Goal: Task Accomplishment & Management: Manage account settings

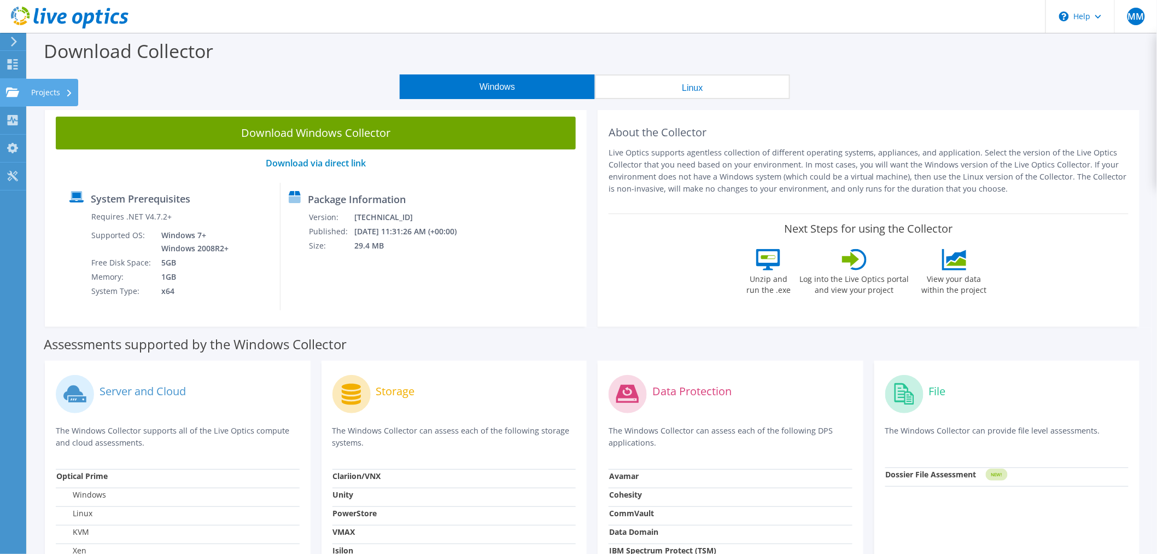
click at [50, 92] on div "Projects" at bounding box center [52, 92] width 53 height 27
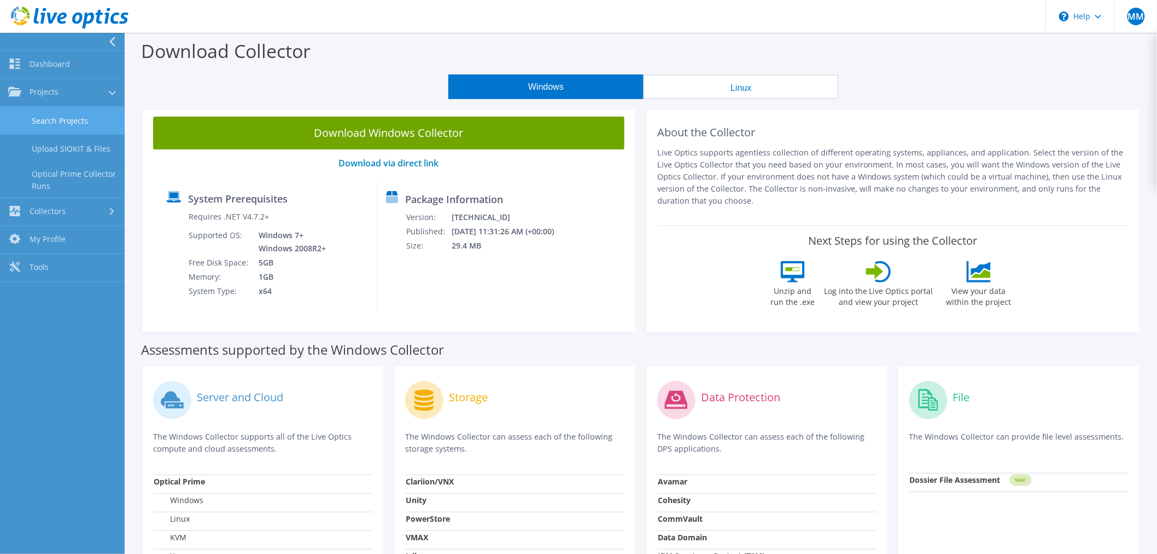
click at [79, 127] on link "Search Projects" at bounding box center [62, 121] width 125 height 28
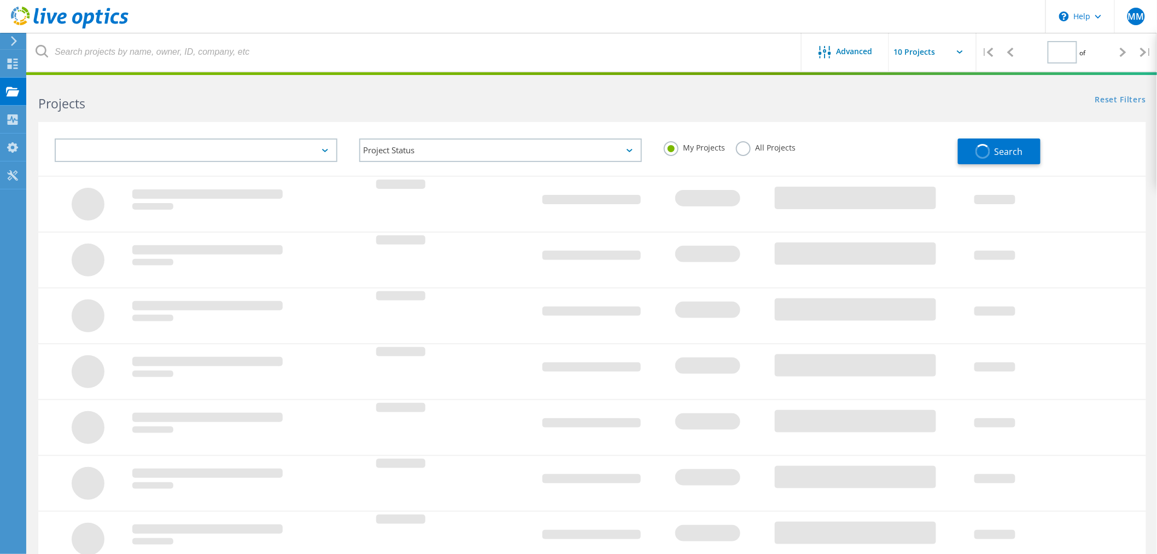
type input "1"
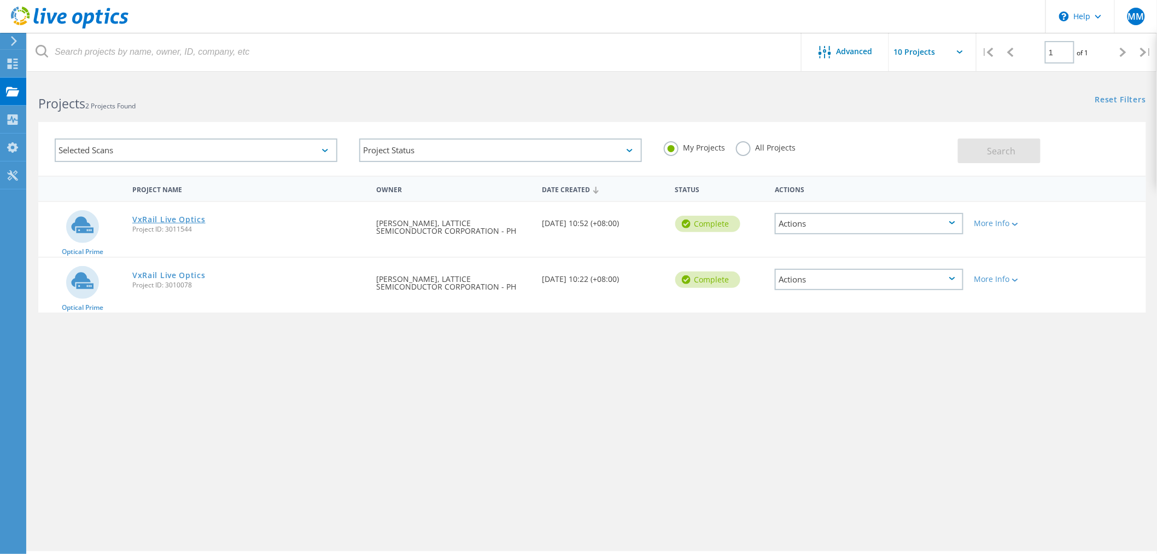
click at [198, 216] on link "VxRail Live Optics" at bounding box center [168, 220] width 73 height 8
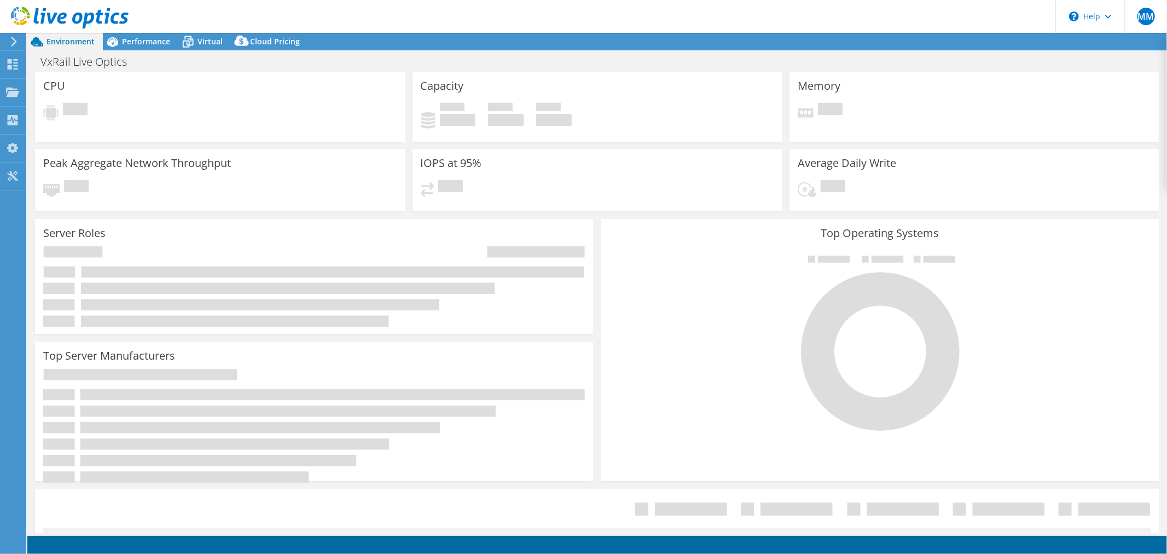
select select "USD"
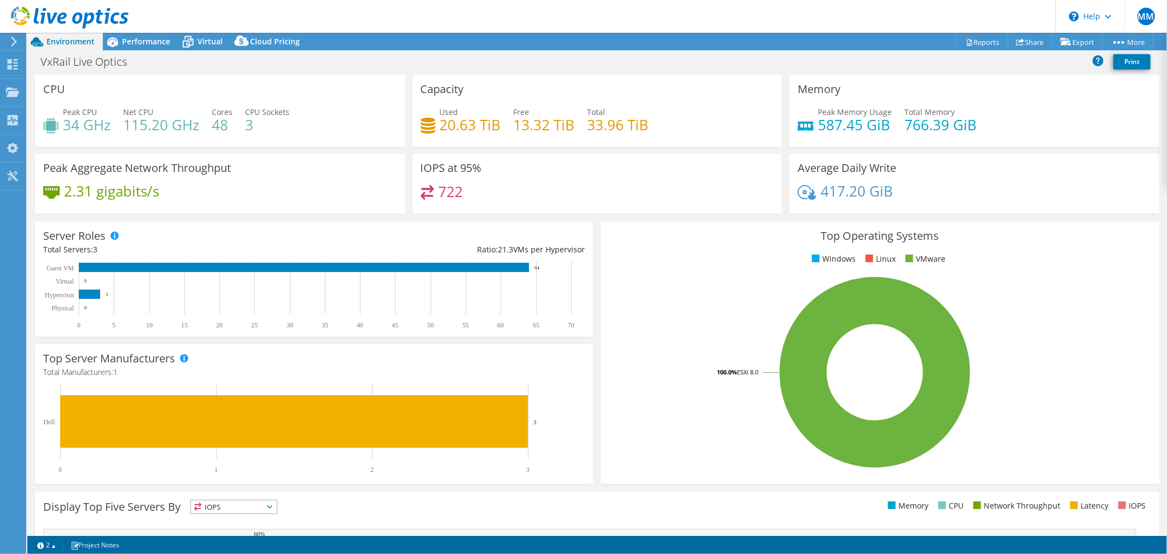
click at [345, 60] on div "VxRail Live Optics Print" at bounding box center [596, 61] width 1139 height 20
click at [1157, 16] on div "MM" at bounding box center [1145, 16] width 43 height 33
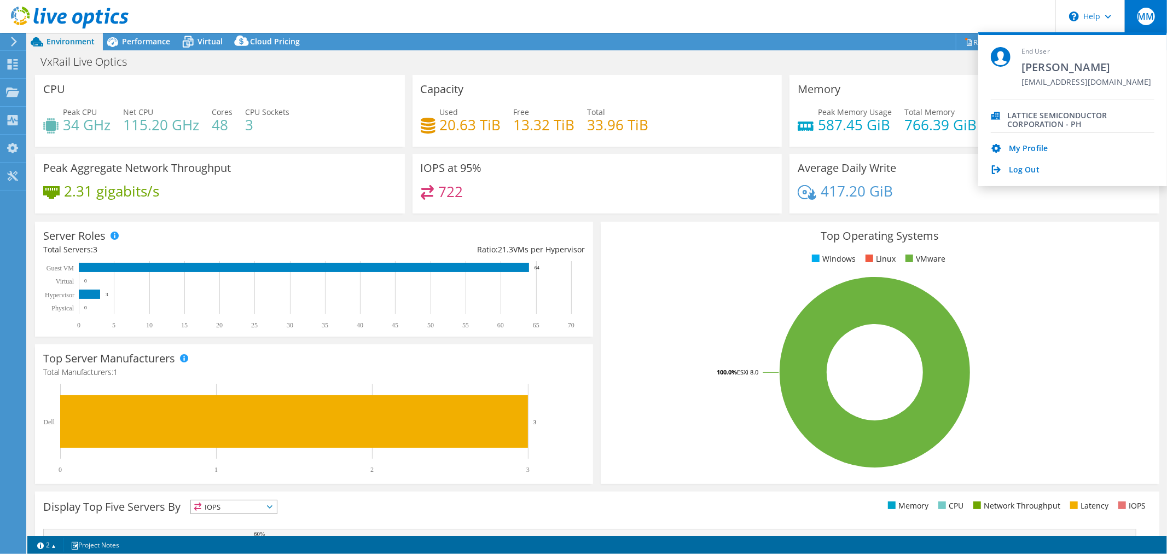
click at [1001, 118] on div "LATTICE SEMICONDUCTOR CORPORATION - PH" at bounding box center [1073, 116] width 164 height 33
click at [997, 115] on icon at bounding box center [995, 116] width 9 height 8
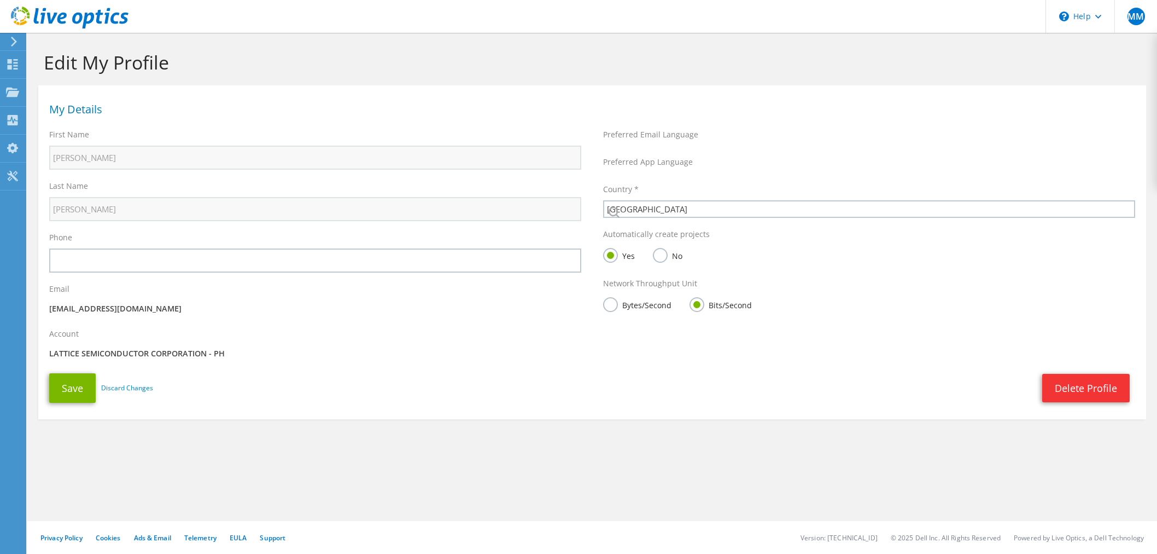
select select "171"
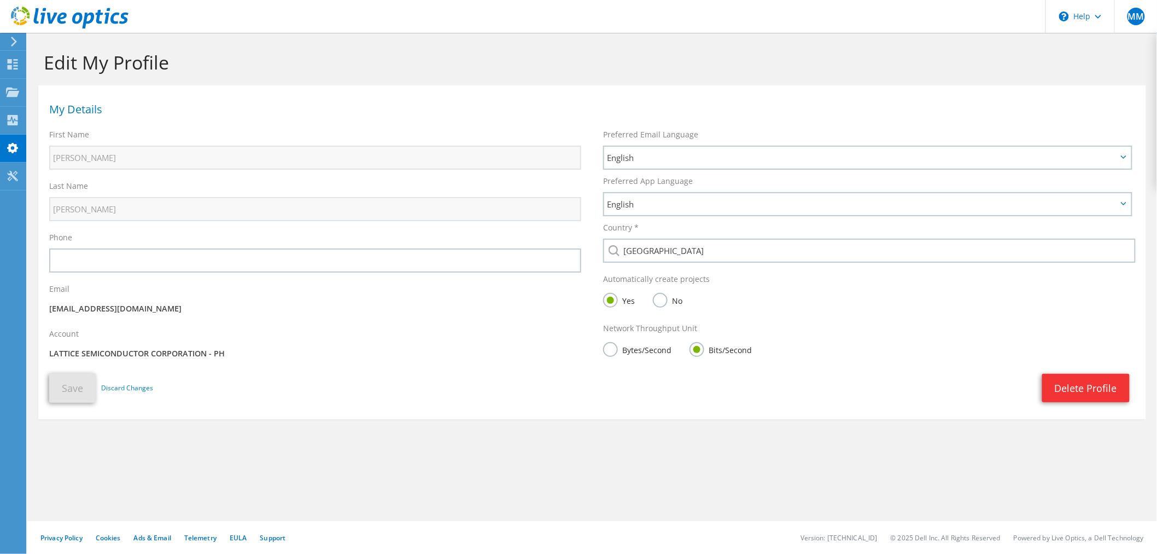
click at [160, 362] on div "Account LATTICE SEMICONDUCTOR CORPORATION - PH" at bounding box center [315, 345] width 554 height 45
click at [99, 348] on p "LATTICE SEMICONDUCTOR CORPORATION - PH" at bounding box center [315, 353] width 532 height 12
click at [99, 347] on p "LATTICE SEMICONDUCTOR CORPORATION - PH" at bounding box center [315, 353] width 532 height 12
drag, startPoint x: 65, startPoint y: 349, endPoint x: 64, endPoint y: 342, distance: 6.6
click at [64, 348] on p "LATTICE SEMICONDUCTOR CORPORATION - PH" at bounding box center [315, 353] width 532 height 12
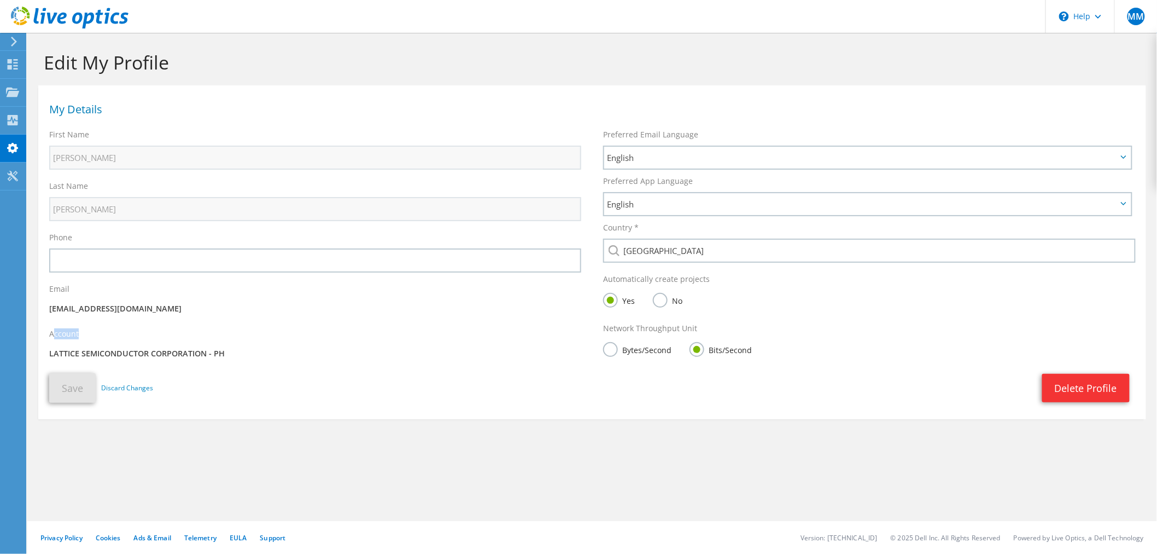
drag, startPoint x: 53, startPoint y: 330, endPoint x: 92, endPoint y: 327, distance: 38.9
click at [92, 327] on div "Account LATTICE SEMICONDUCTOR CORPORATION - PH" at bounding box center [315, 345] width 554 height 45
click at [148, 349] on p "LATTICE SEMICONDUCTOR CORPORATION - PH" at bounding box center [315, 353] width 532 height 12
drag, startPoint x: 246, startPoint y: 353, endPoint x: 162, endPoint y: 353, distance: 83.7
click at [163, 353] on p "LATTICE SEMICONDUCTOR CORPORATION - PH" at bounding box center [315, 353] width 532 height 12
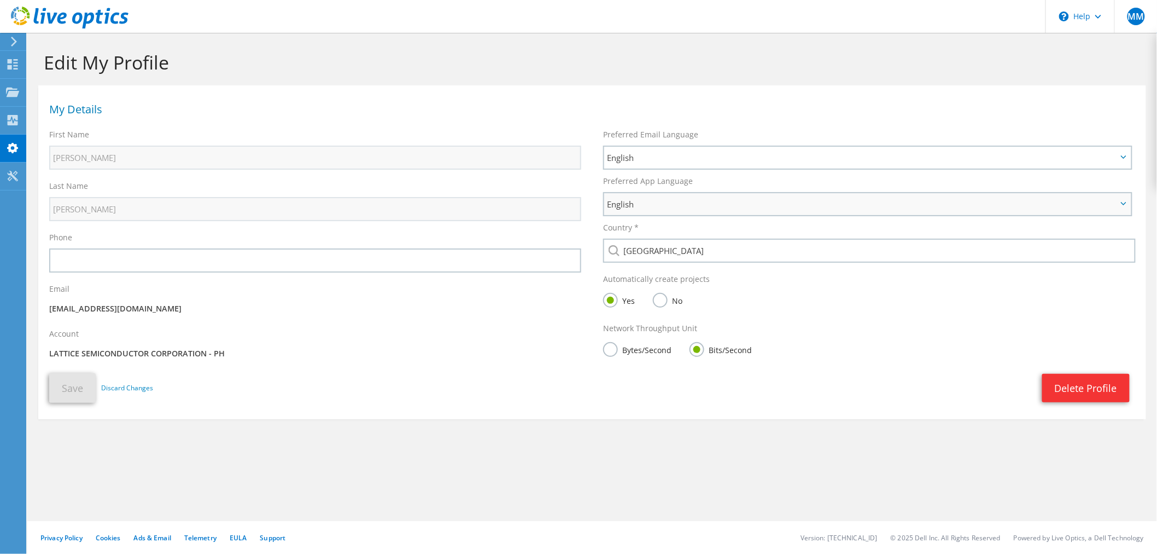
click at [681, 197] on span "English" at bounding box center [867, 204] width 527 height 22
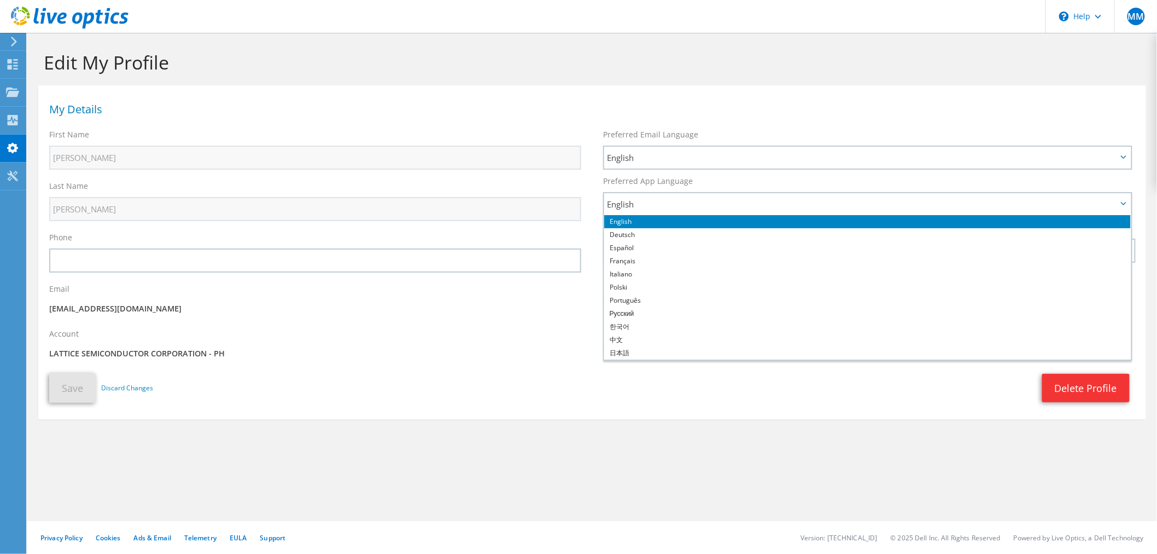
click at [540, 88] on section "My Details First Name Marco Last Name Matildo Phone Email Account" at bounding box center [592, 252] width 1108 height 334
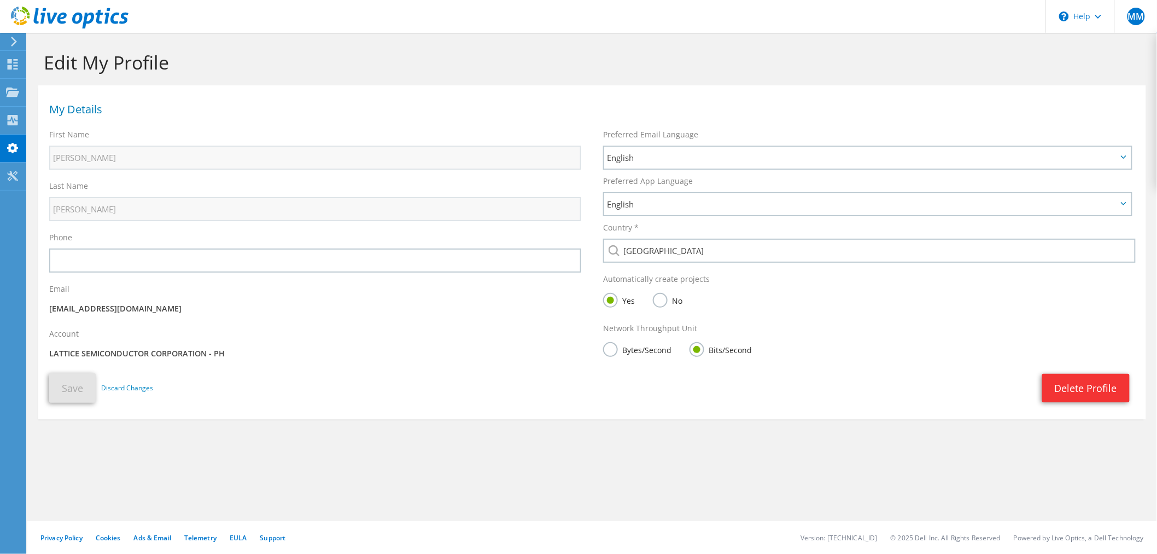
click at [89, 14] on use at bounding box center [70, 18] width 118 height 22
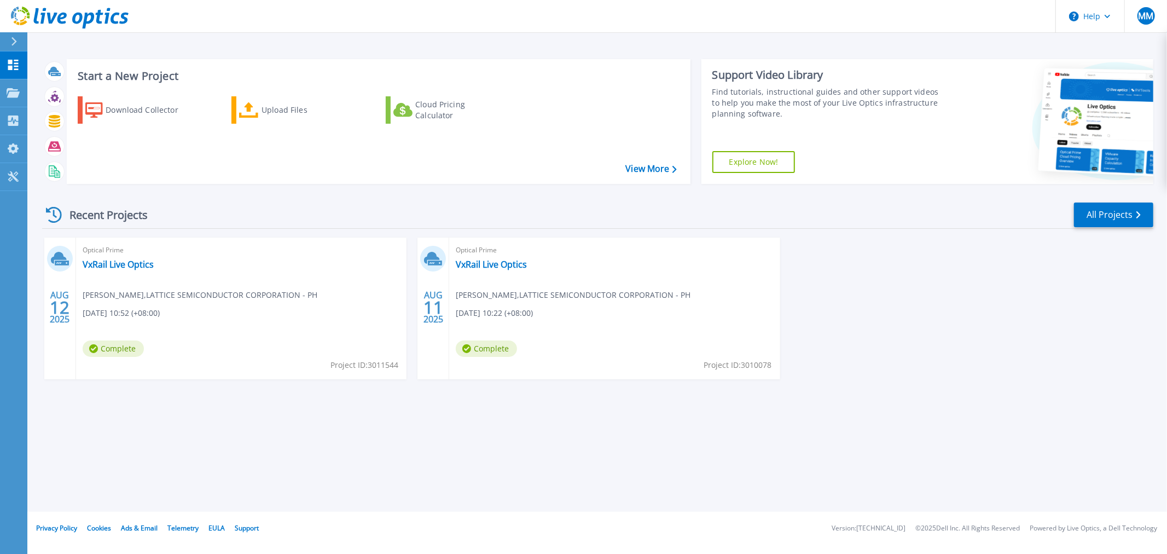
click at [317, 293] on span "Marco Matildo , LATTICE SEMICONDUCTOR CORPORATION - PH" at bounding box center [200, 295] width 235 height 12
click at [317, 290] on span "Marco Matildo , LATTICE SEMICONDUCTOR CORPORATION - PH" at bounding box center [200, 295] width 235 height 12
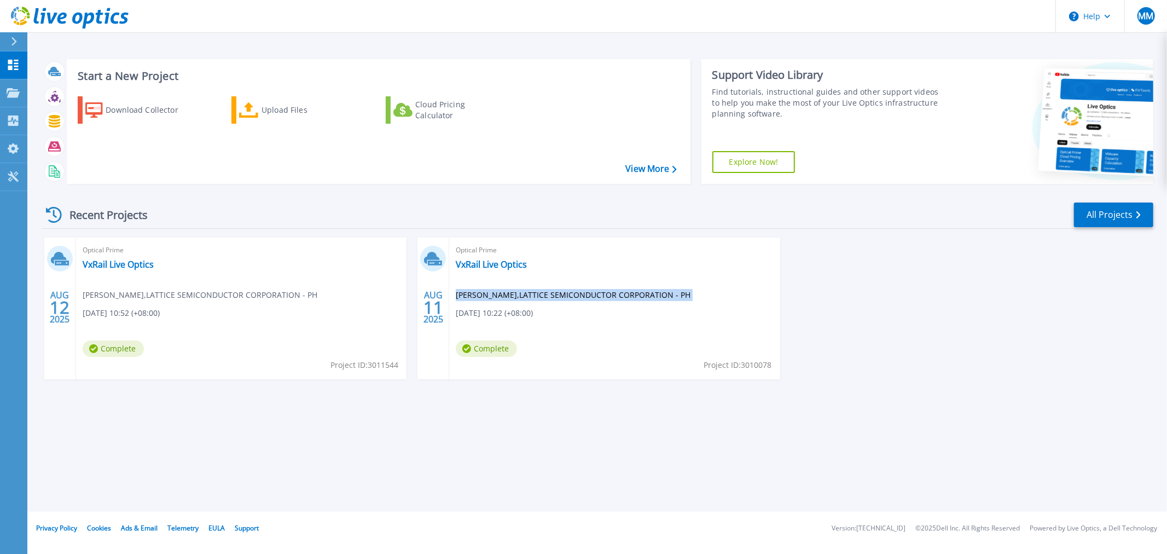
click at [317, 290] on span "Marco Matildo , LATTICE SEMICONDUCTOR CORPORATION - PH" at bounding box center [200, 295] width 235 height 12
click at [491, 265] on link "VxRail Live Optics" at bounding box center [491, 264] width 71 height 11
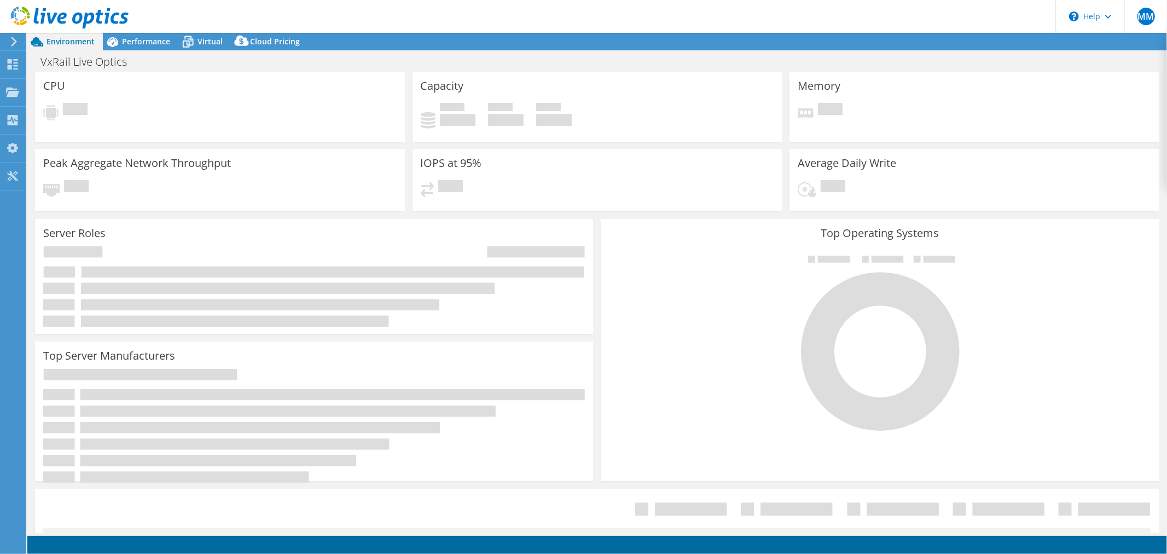
select select "USD"
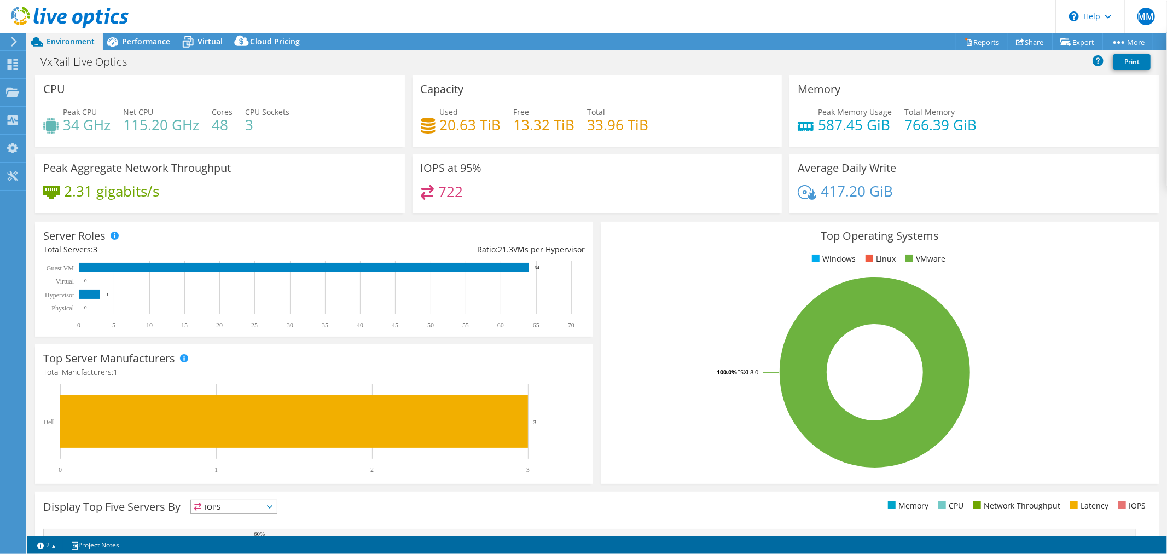
scroll to position [233, 0]
click at [1127, 67] on link "Print" at bounding box center [1131, 61] width 37 height 15
click at [879, 62] on div "VxRail Live Optics Print" at bounding box center [596, 61] width 1139 height 20
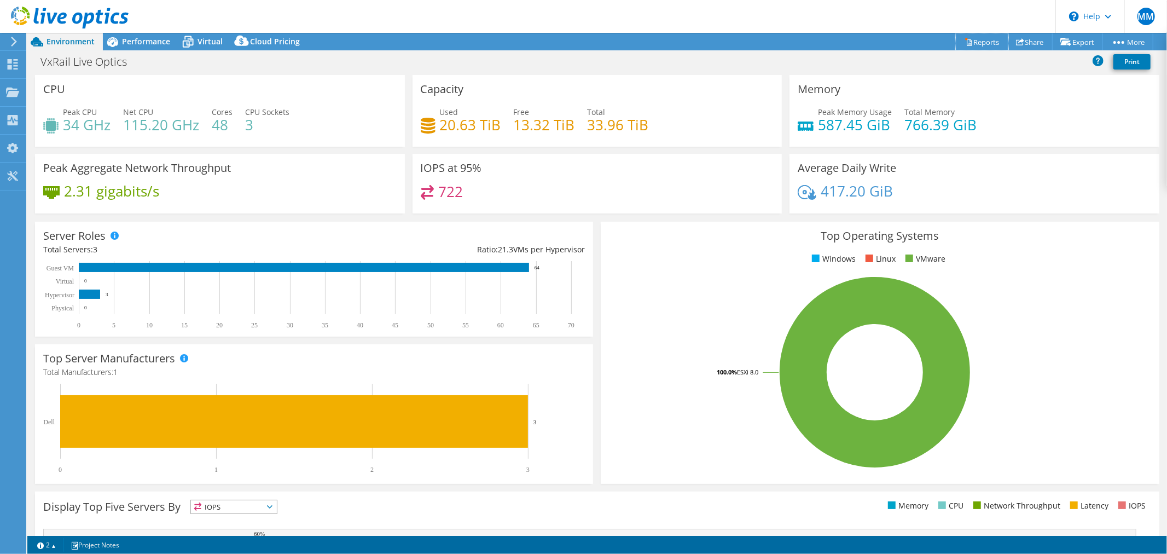
click at [964, 42] on icon at bounding box center [968, 42] width 8 height 8
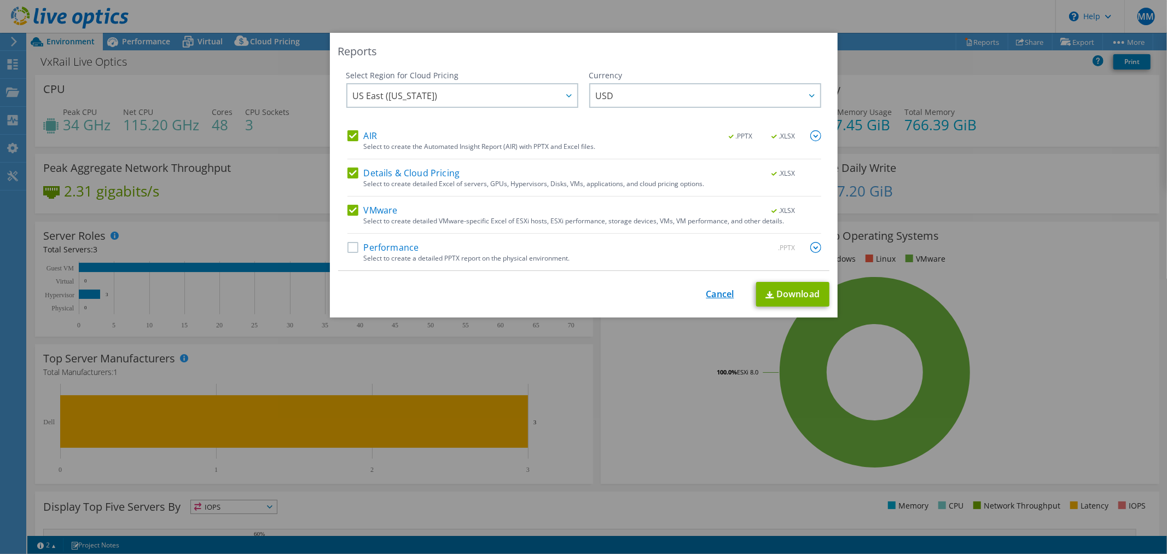
click at [720, 290] on div "This process may take a while, please wait... Cancel Download" at bounding box center [583, 294] width 491 height 25
click at [718, 296] on link "Cancel" at bounding box center [720, 294] width 28 height 10
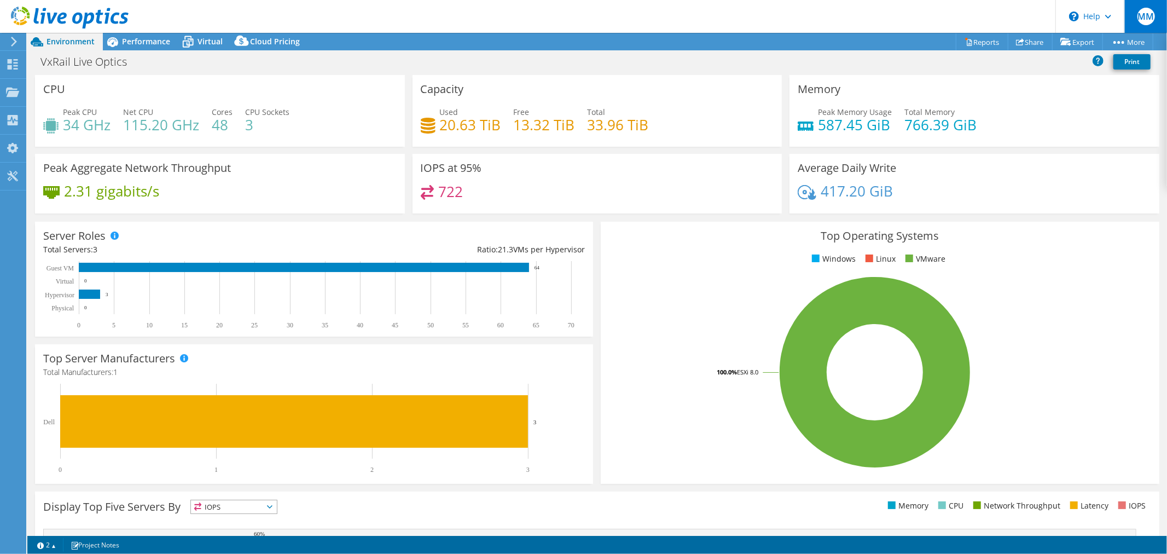
click at [1135, 16] on div "MM" at bounding box center [1145, 16] width 43 height 33
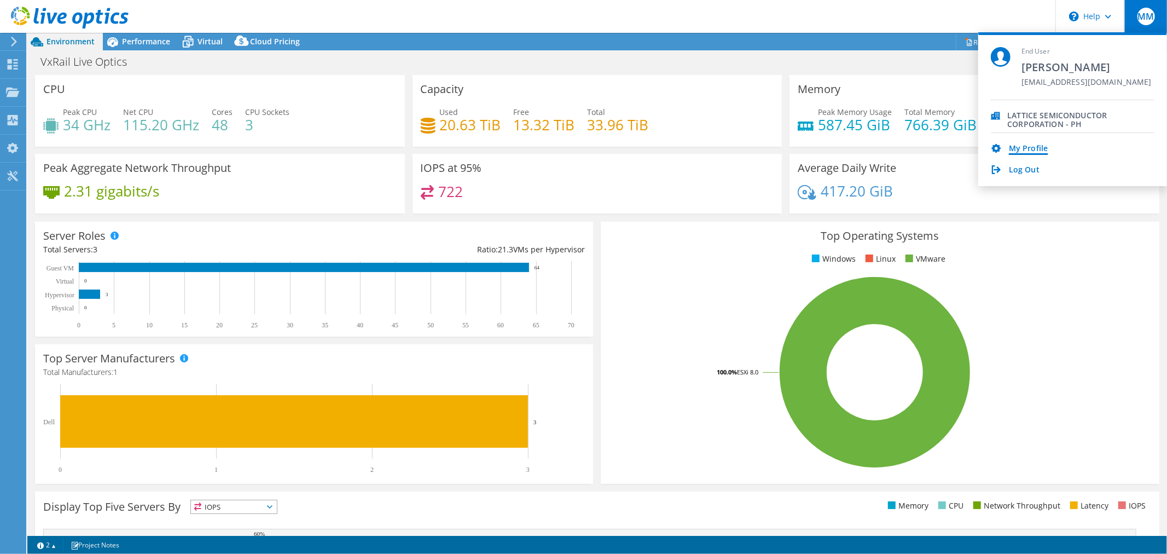
click at [1040, 144] on link "My Profile" at bounding box center [1028, 149] width 39 height 10
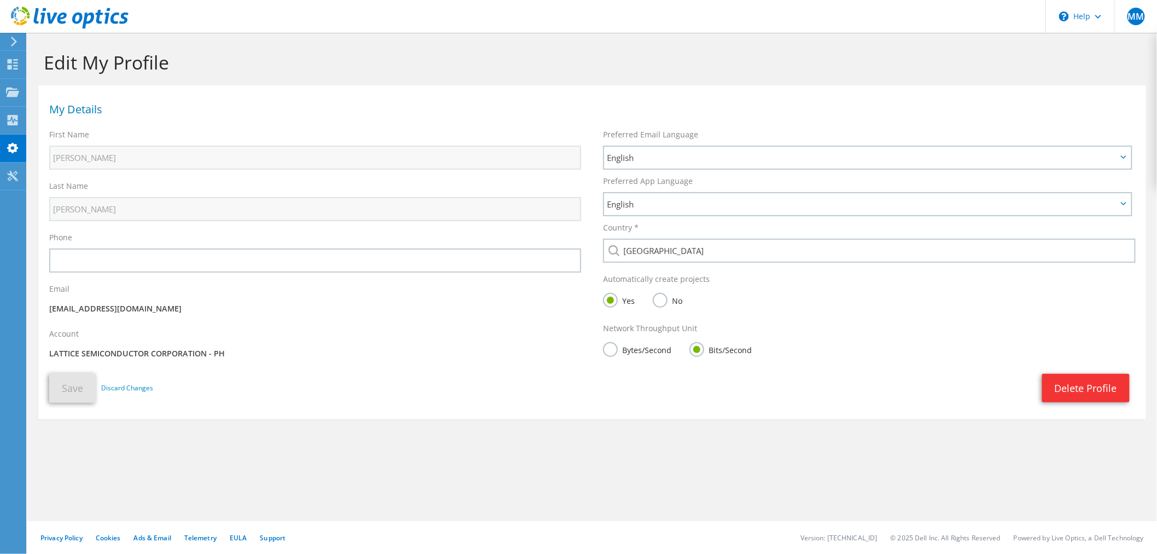
click at [121, 349] on p "LATTICE SEMICONDUCTOR CORPORATION - PH" at bounding box center [315, 353] width 532 height 12
click at [122, 350] on p "LATTICE SEMICONDUCTOR CORPORATION - PH" at bounding box center [315, 353] width 532 height 12
click at [124, 353] on p "LATTICE SEMICONDUCTOR CORPORATION - PH" at bounding box center [315, 353] width 532 height 12
click at [292, 336] on div "Account LATTICE SEMICONDUCTOR CORPORATION - PH" at bounding box center [315, 345] width 554 height 45
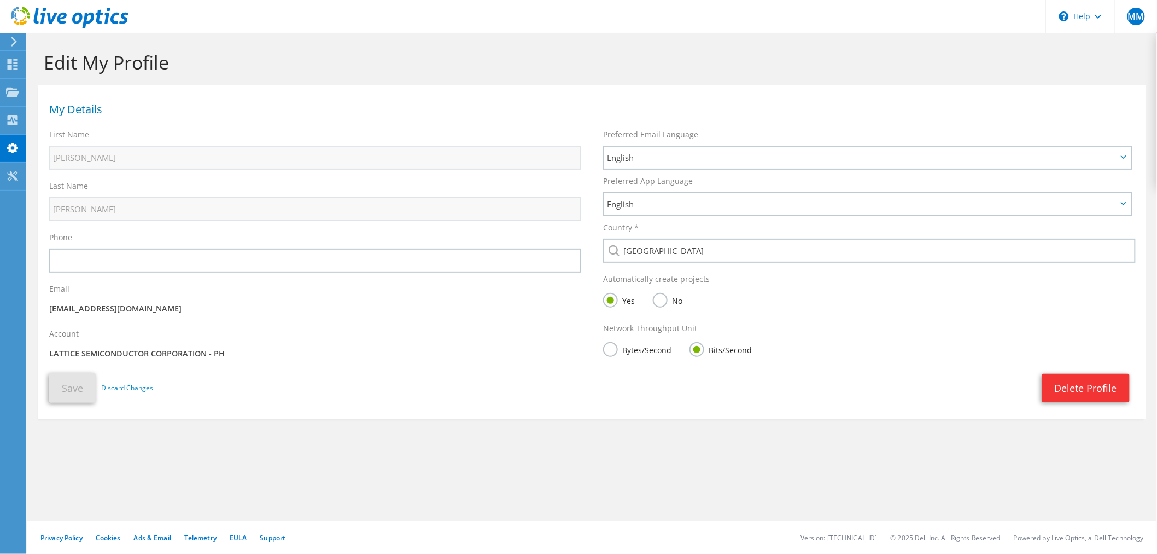
click at [329, 305] on p "[EMAIL_ADDRESS][DOMAIN_NAME]" at bounding box center [315, 308] width 532 height 12
click at [131, 182] on div "Last Name Matildo" at bounding box center [315, 200] width 554 height 51
click at [125, 140] on div "First Name Marco" at bounding box center [315, 149] width 554 height 51
drag, startPoint x: 121, startPoint y: 184, endPoint x: 92, endPoint y: 246, distance: 68.3
click at [96, 230] on div "First Name Marco Last Name Matildo Phone Email" at bounding box center [315, 246] width 554 height 244
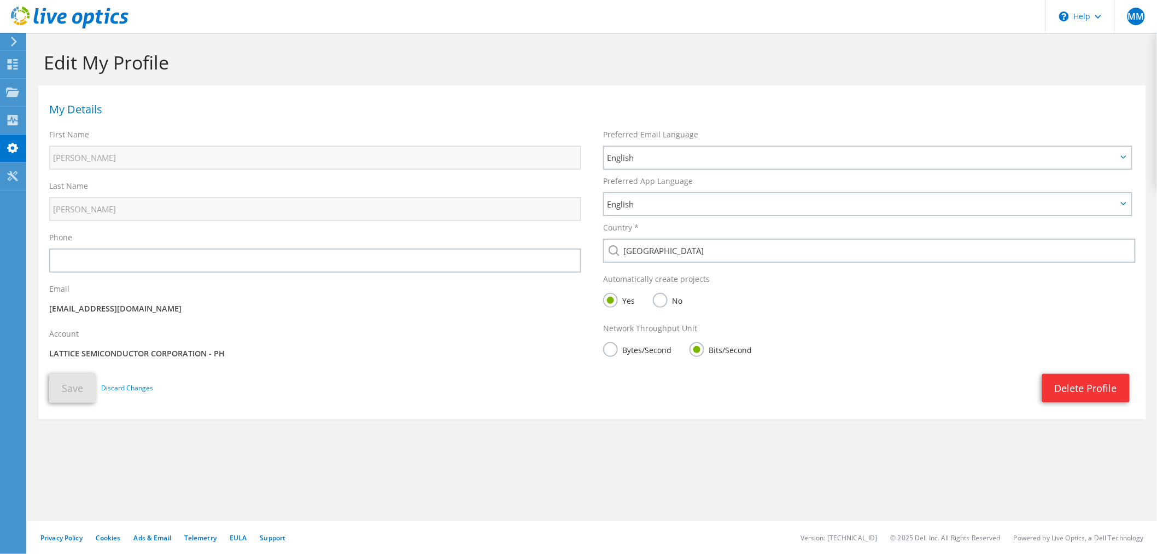
click at [92, 246] on div "Phone" at bounding box center [315, 251] width 554 height 51
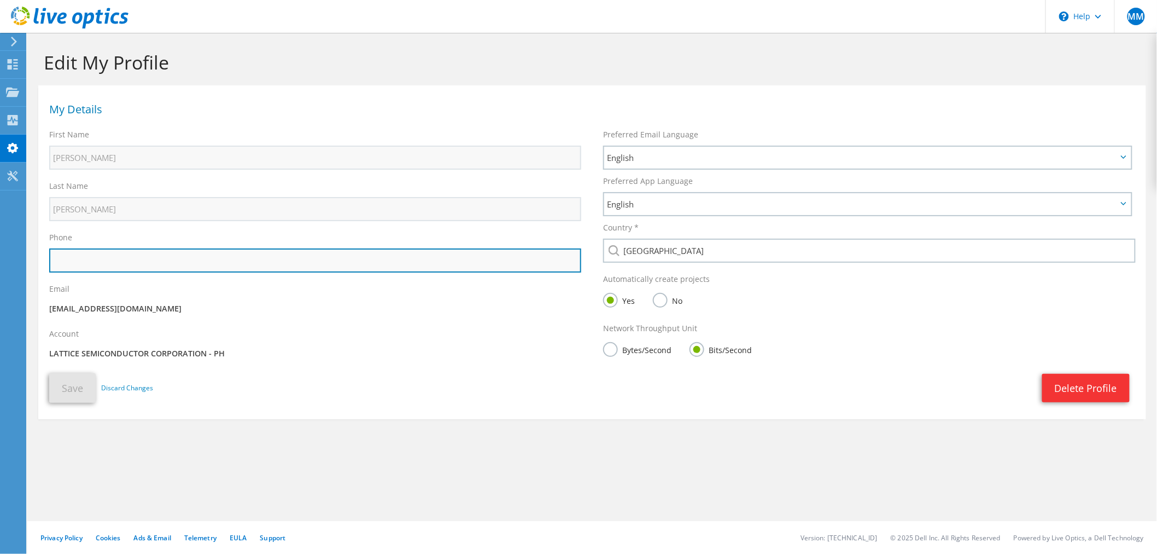
click at [96, 269] on input "text" at bounding box center [315, 260] width 532 height 24
click at [430, 260] on input "asdasdasd" at bounding box center [315, 260] width 532 height 24
type input "asdasdasd"
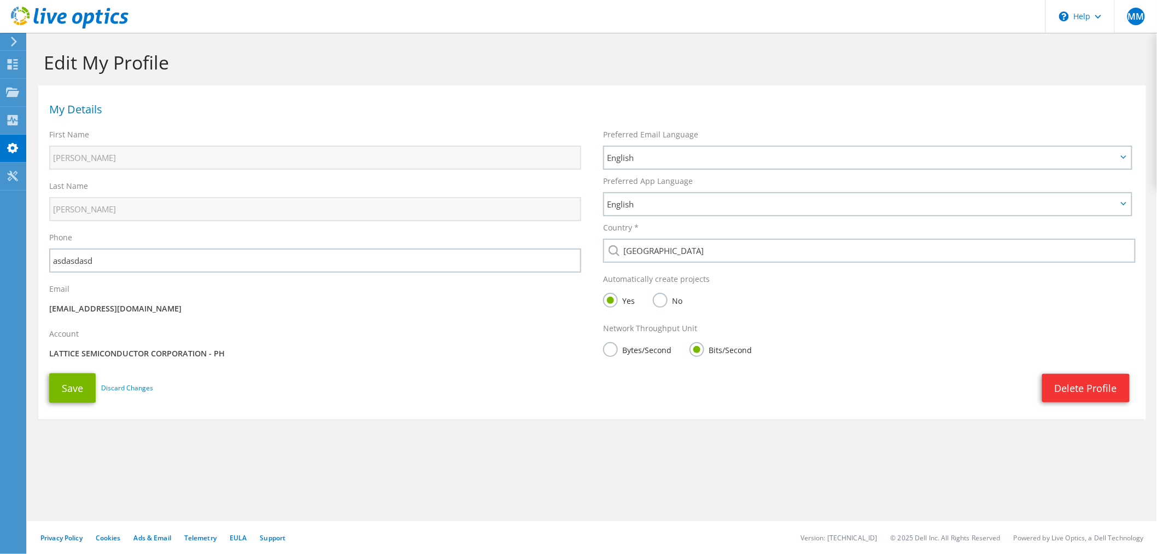
click at [181, 359] on div "Account LATTICE SEMICONDUCTOR CORPORATION - PH" at bounding box center [315, 345] width 554 height 45
click at [178, 356] on p "LATTICE SEMICONDUCTOR CORPORATION - PH" at bounding box center [315, 353] width 532 height 12
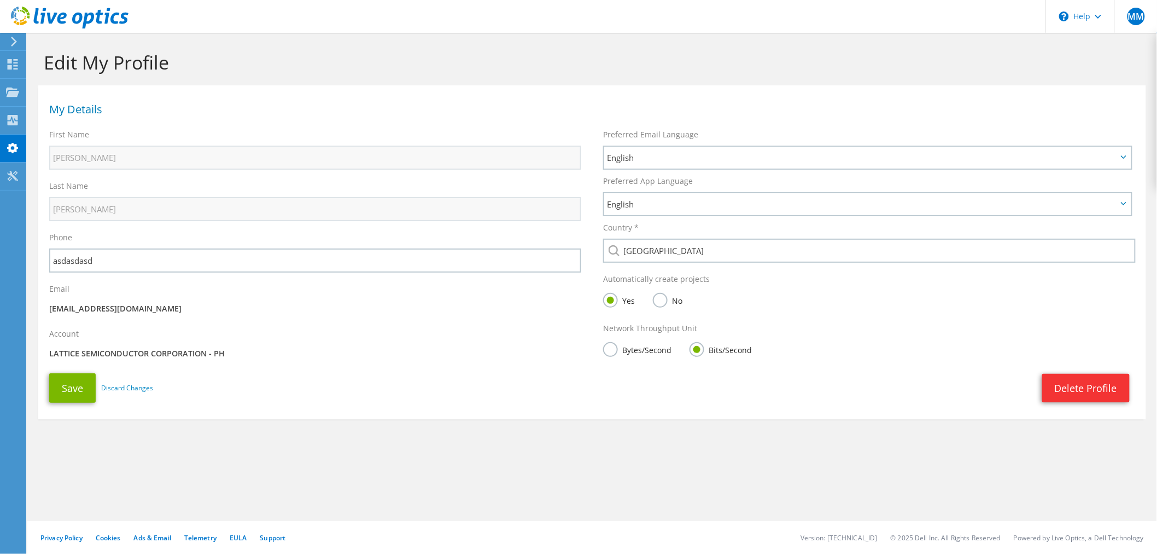
click at [426, 53] on h1 "Edit My Profile" at bounding box center [590, 62] width 1092 height 23
click at [44, 92] on div "Projects" at bounding box center [52, 92] width 53 height 27
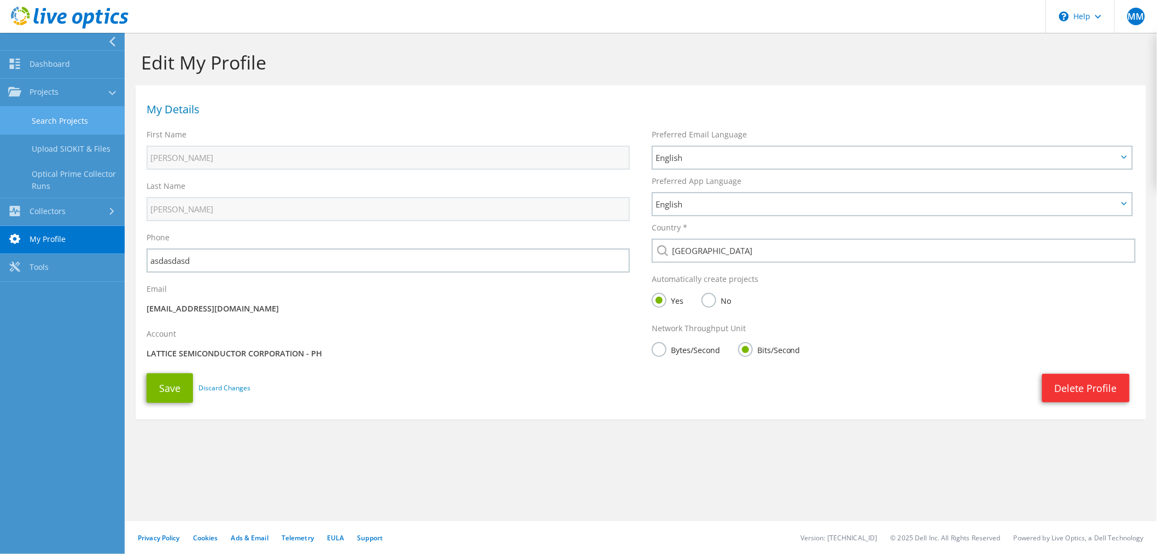
click at [65, 121] on link "Search Projects" at bounding box center [62, 121] width 125 height 28
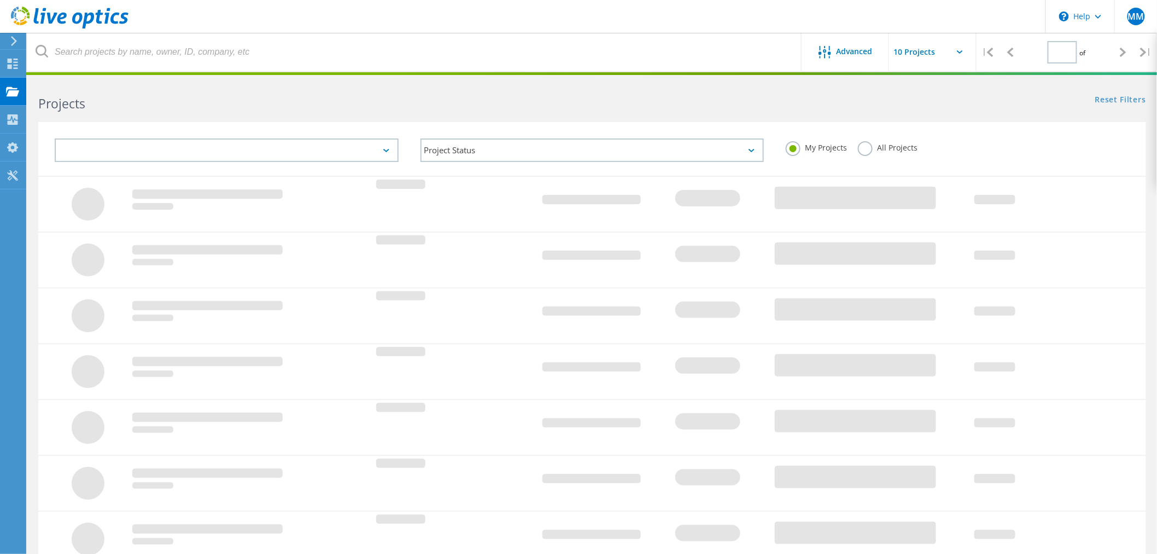
type input "1"
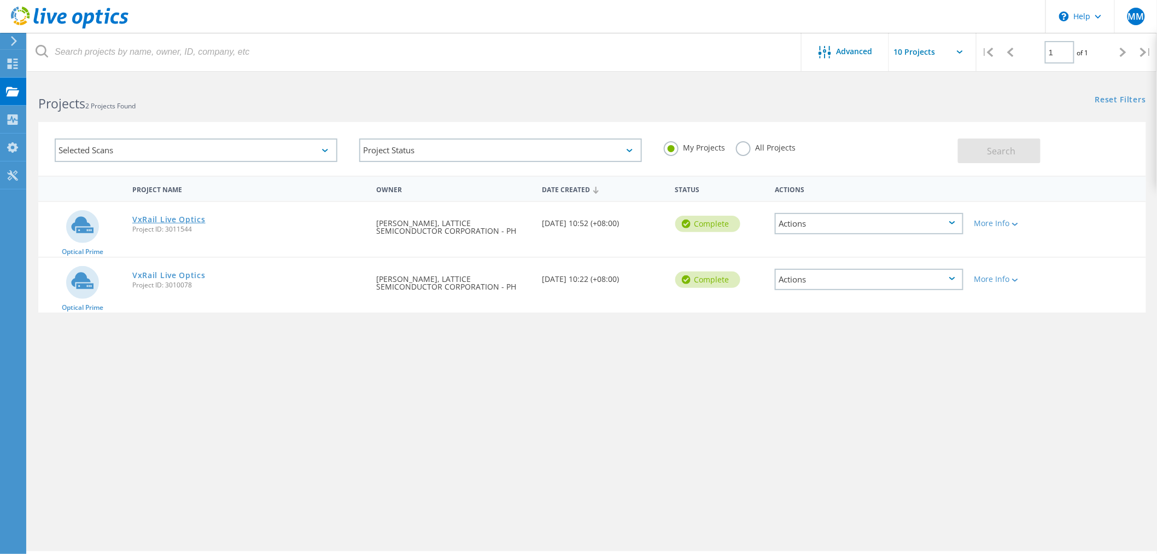
click at [183, 218] on link "VxRail Live Optics" at bounding box center [168, 220] width 73 height 8
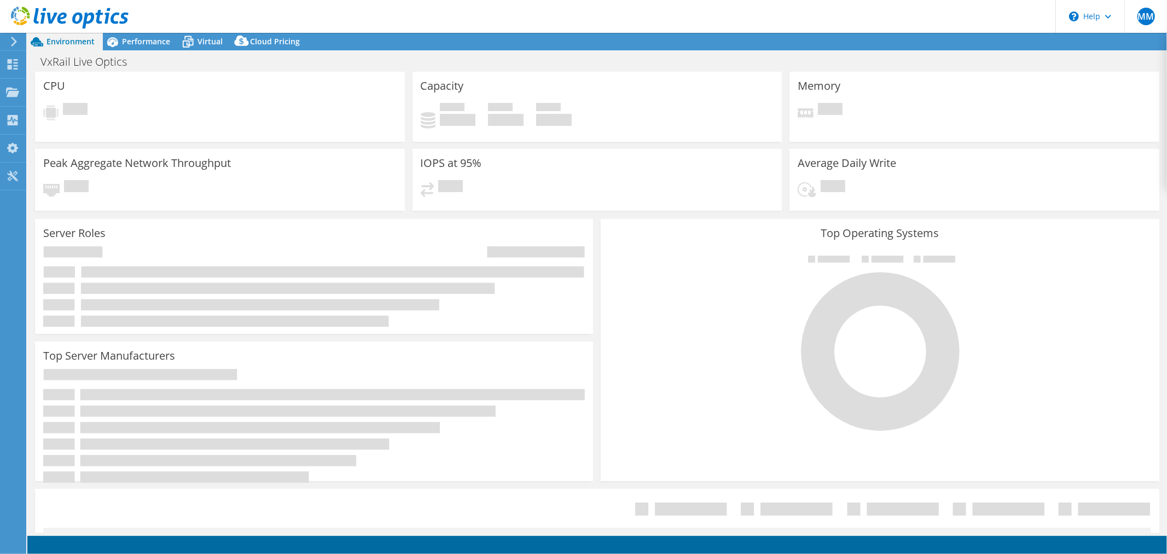
select select "USD"
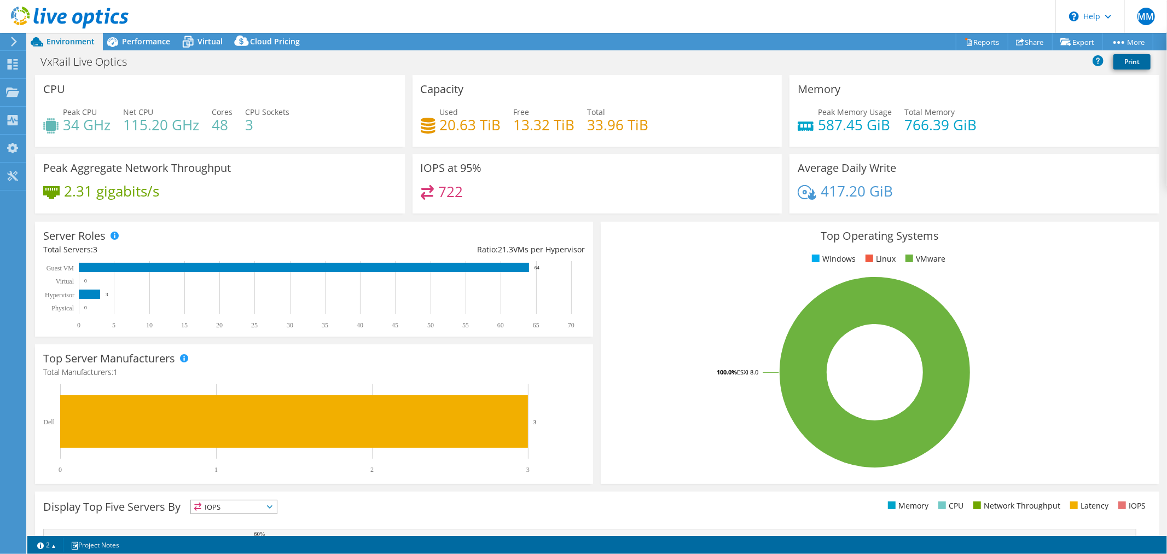
click at [1135, 61] on link "Print" at bounding box center [1131, 61] width 37 height 15
click at [1148, 19] on span "MM" at bounding box center [1146, 17] width 18 height 18
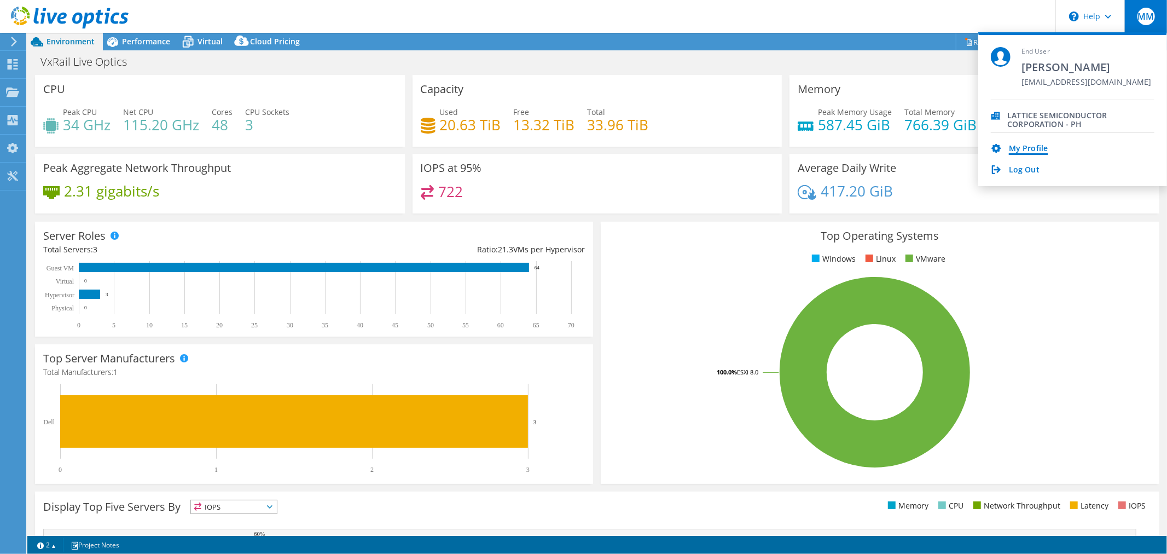
click at [1037, 145] on link "My Profile" at bounding box center [1028, 149] width 39 height 10
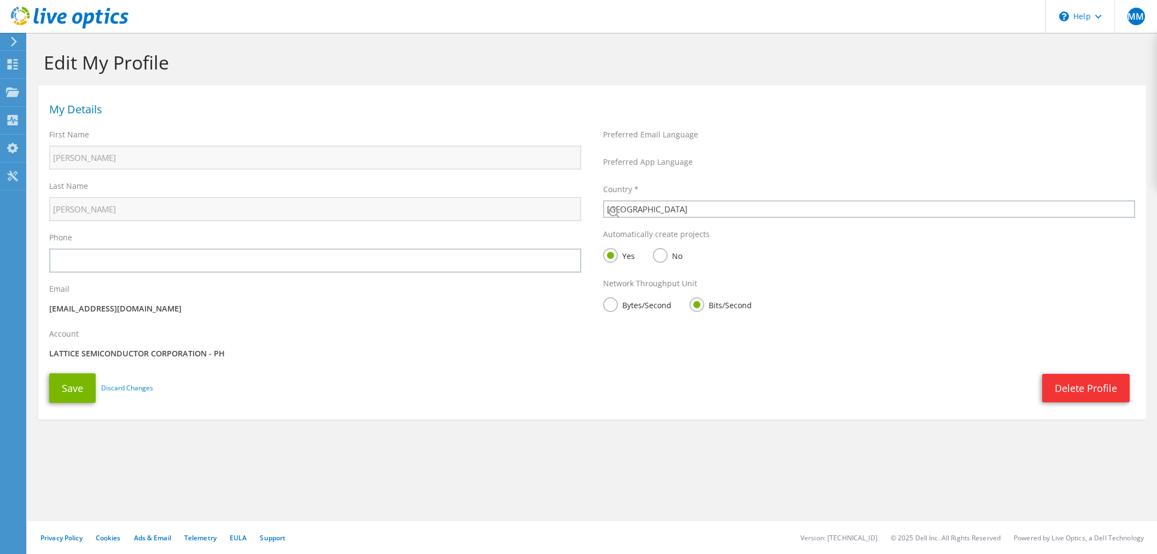
select select "171"
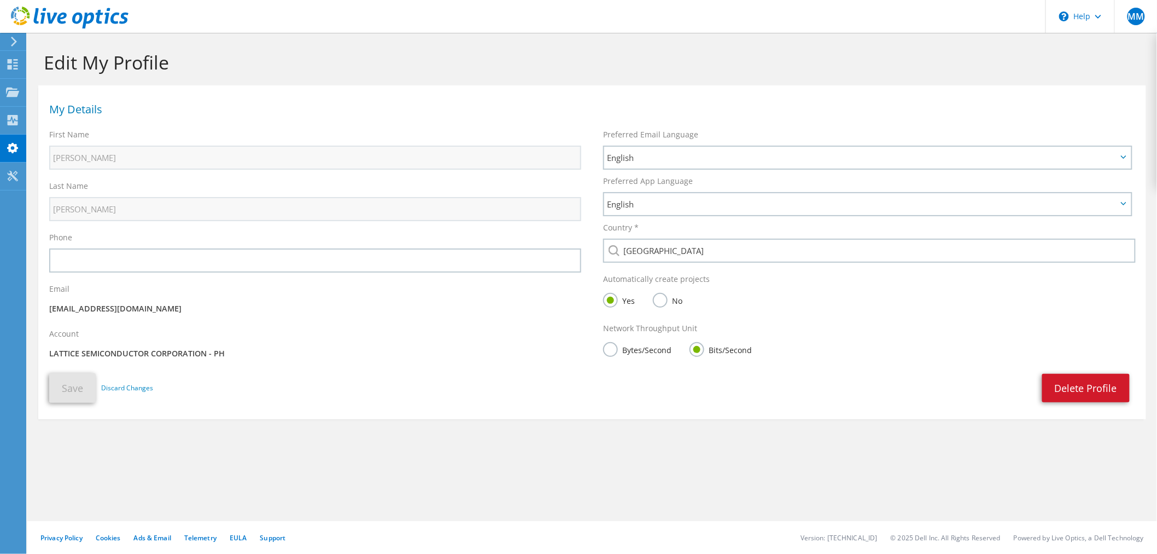
click at [1083, 386] on link "Delete Profile" at bounding box center [1087, 388] width 88 height 28
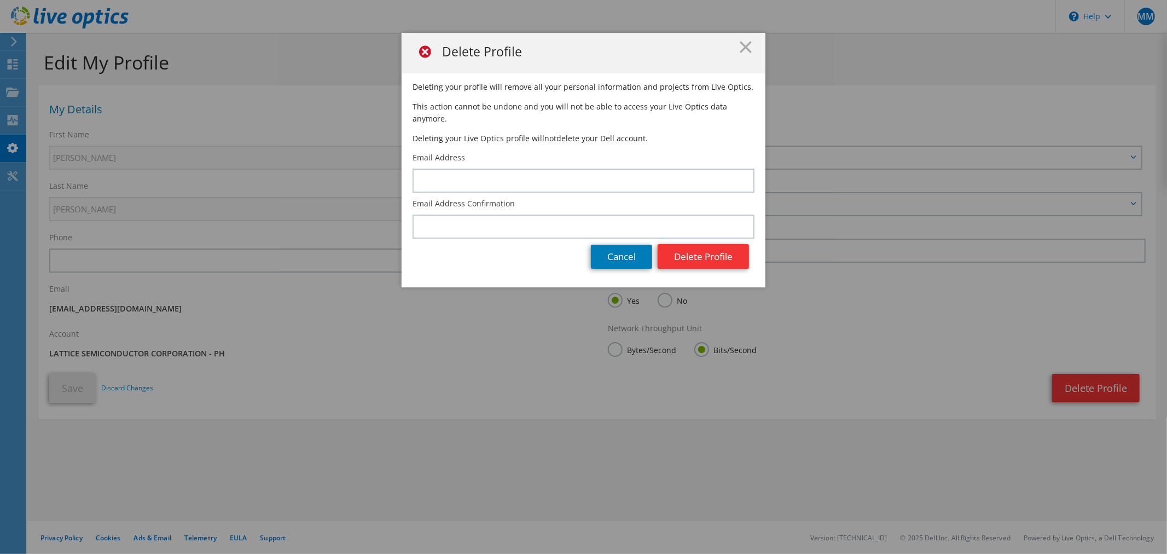
click at [521, 152] on div "Email Address" at bounding box center [583, 172] width 342 height 40
click at [618, 252] on link "Cancel" at bounding box center [621, 256] width 61 height 24
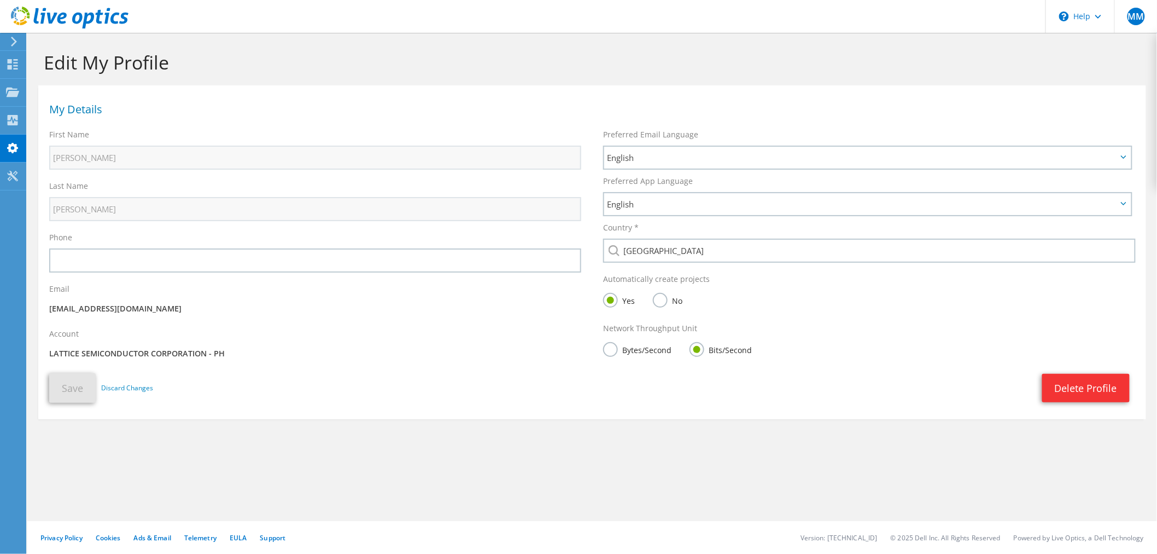
click at [55, 22] on icon at bounding box center [70, 18] width 118 height 22
click at [11, 42] on icon at bounding box center [14, 42] width 8 height 10
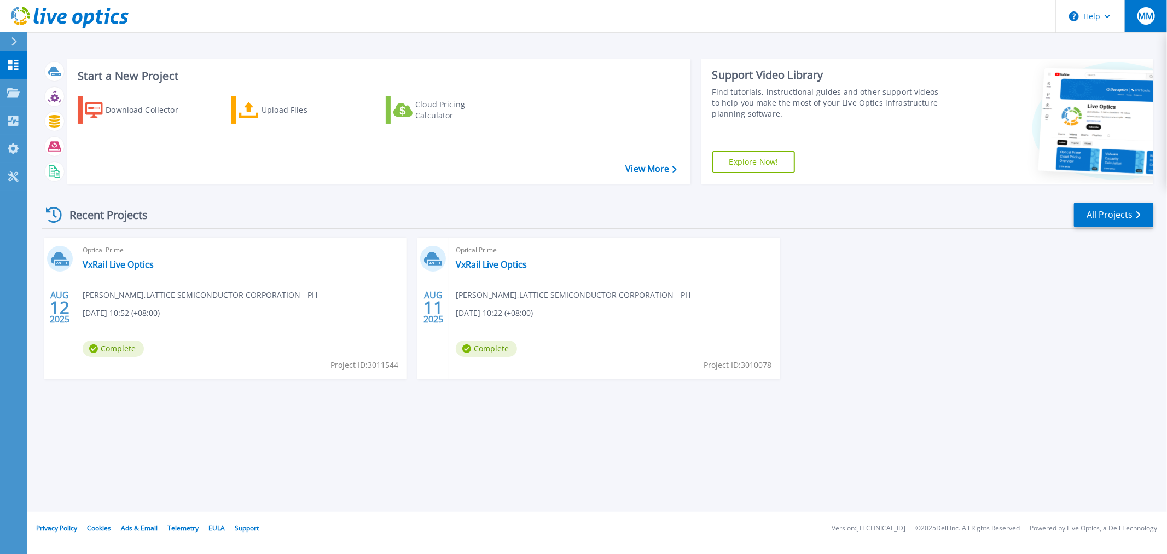
click at [1146, 25] on button "MM" at bounding box center [1145, 16] width 43 height 32
click at [66, 18] on icon at bounding box center [70, 18] width 118 height 22
click at [1146, 20] on span "MM" at bounding box center [1145, 15] width 15 height 9
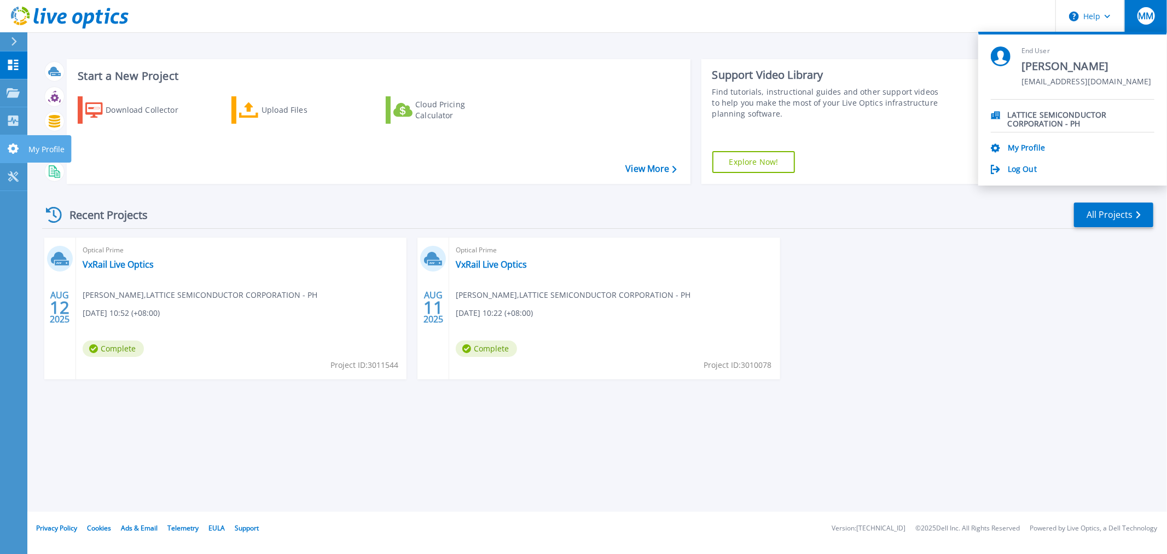
click at [13, 150] on icon at bounding box center [13, 148] width 11 height 10
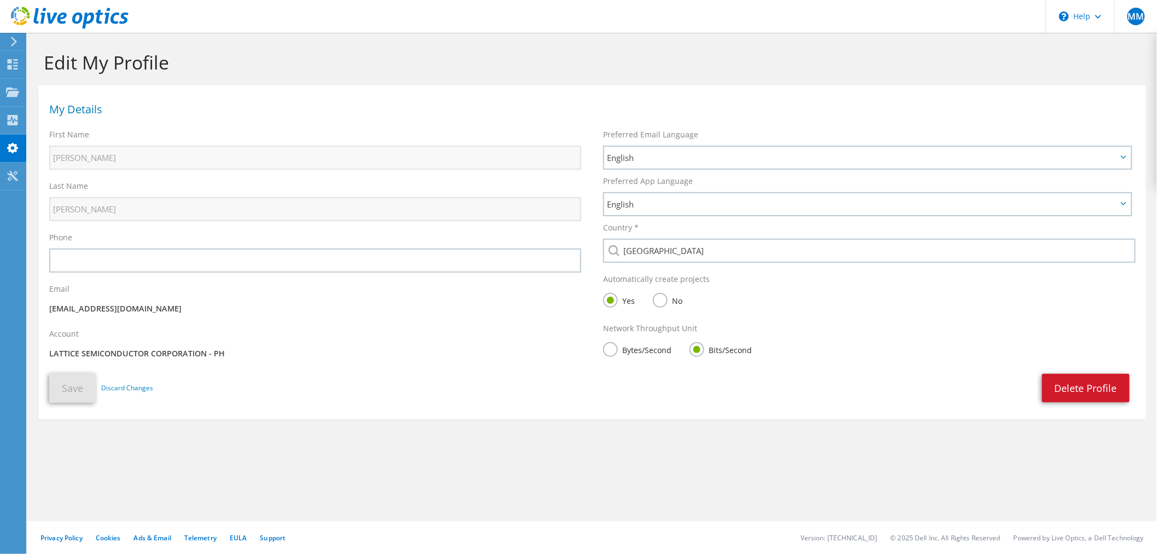
click at [1061, 394] on link "Delete Profile" at bounding box center [1087, 388] width 88 height 28
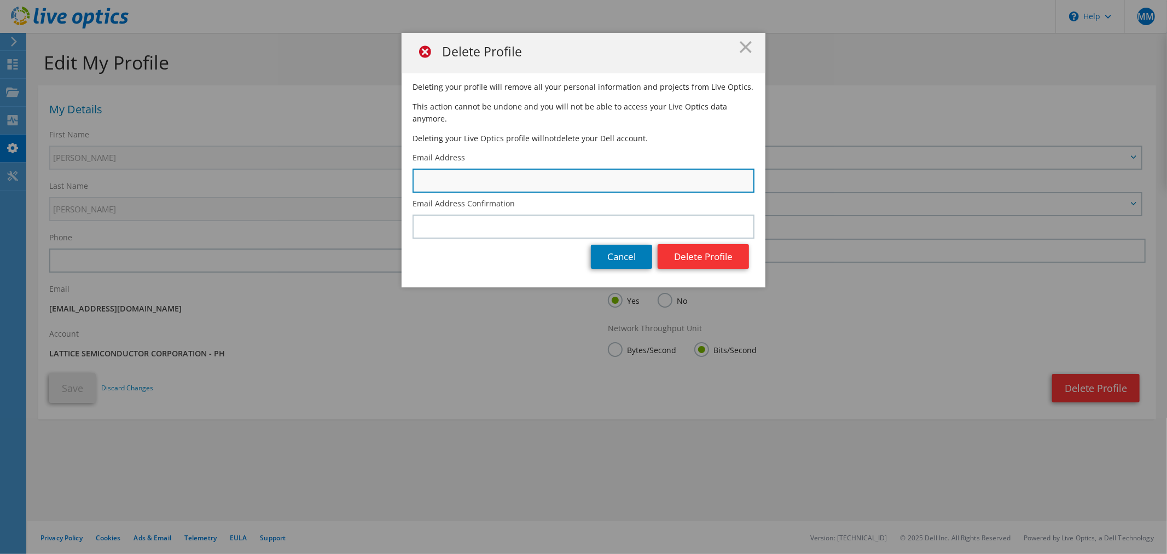
click at [522, 170] on input "text" at bounding box center [583, 180] width 342 height 24
click at [565, 178] on input "text" at bounding box center [583, 180] width 342 height 24
drag, startPoint x: 565, startPoint y: 176, endPoint x: 703, endPoint y: 168, distance: 138.1
click at [566, 176] on input "text" at bounding box center [583, 180] width 342 height 24
click at [620, 152] on div "Email Address" at bounding box center [583, 172] width 342 height 40
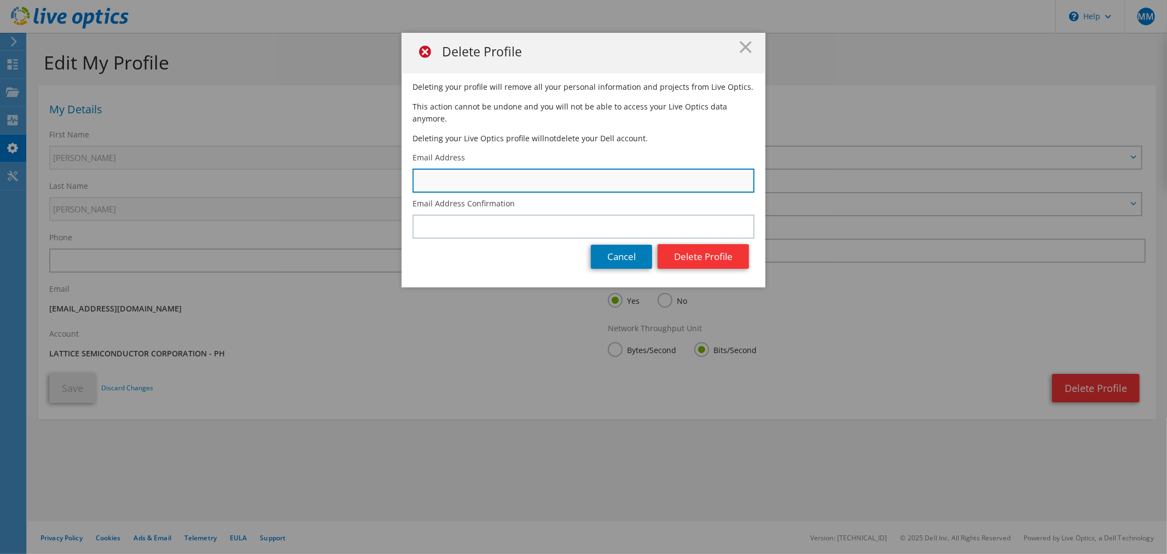
click at [574, 168] on input "text" at bounding box center [583, 180] width 342 height 24
type input "mfmatildol@trends.com.ph"
click at [532, 177] on input "mfmatildol@trends.com.ph" at bounding box center [583, 180] width 342 height 24
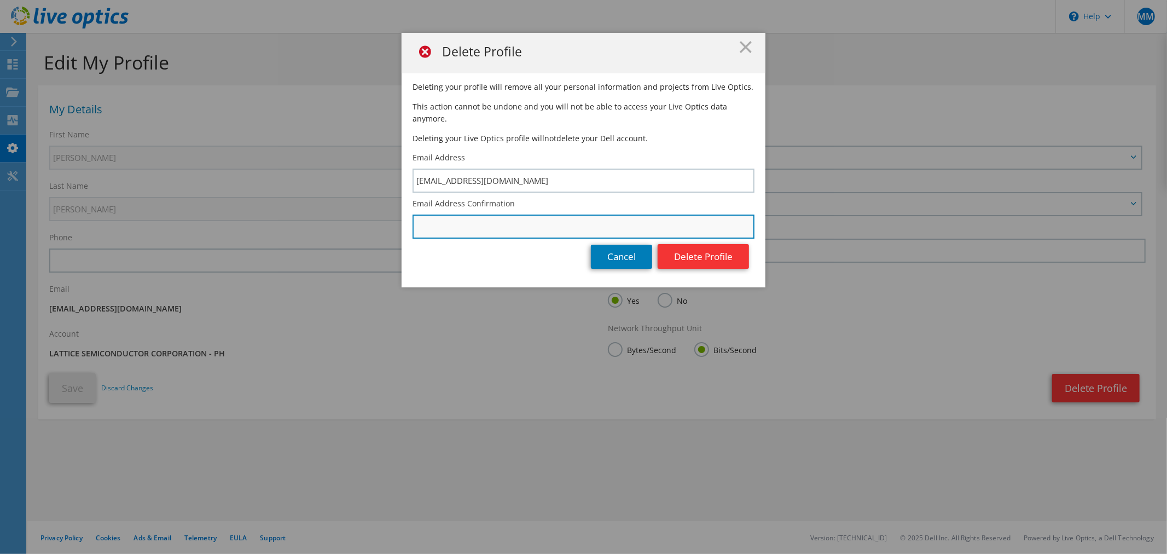
click at [438, 219] on input "text" at bounding box center [583, 226] width 342 height 24
paste input "[EMAIL_ADDRESS][DOMAIN_NAME]"
type input "[EMAIL_ADDRESS][DOMAIN_NAME]"
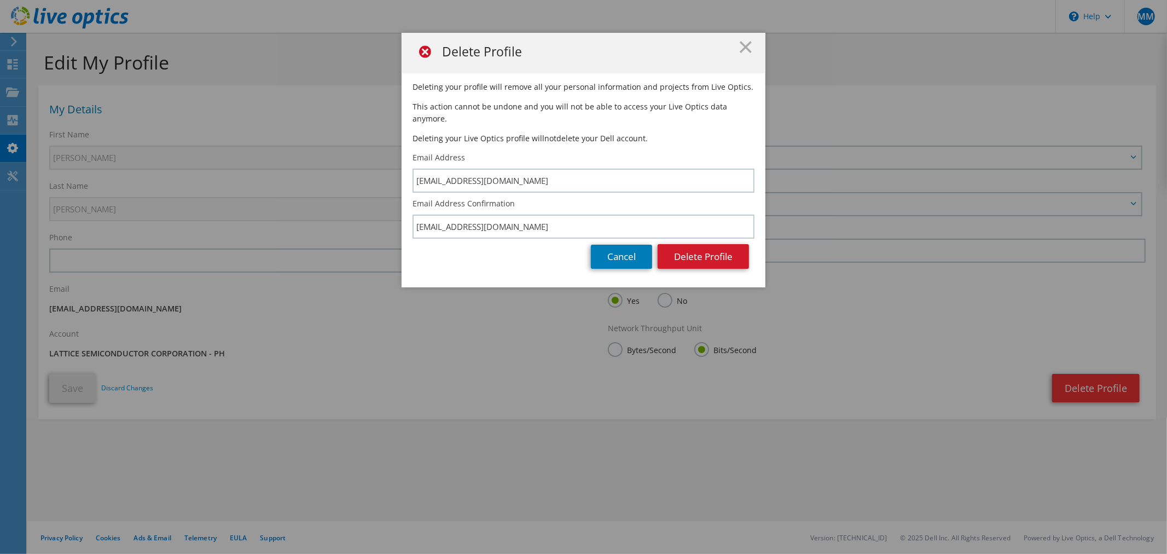
click at [708, 244] on button "Delete Profile" at bounding box center [702, 256] width 91 height 25
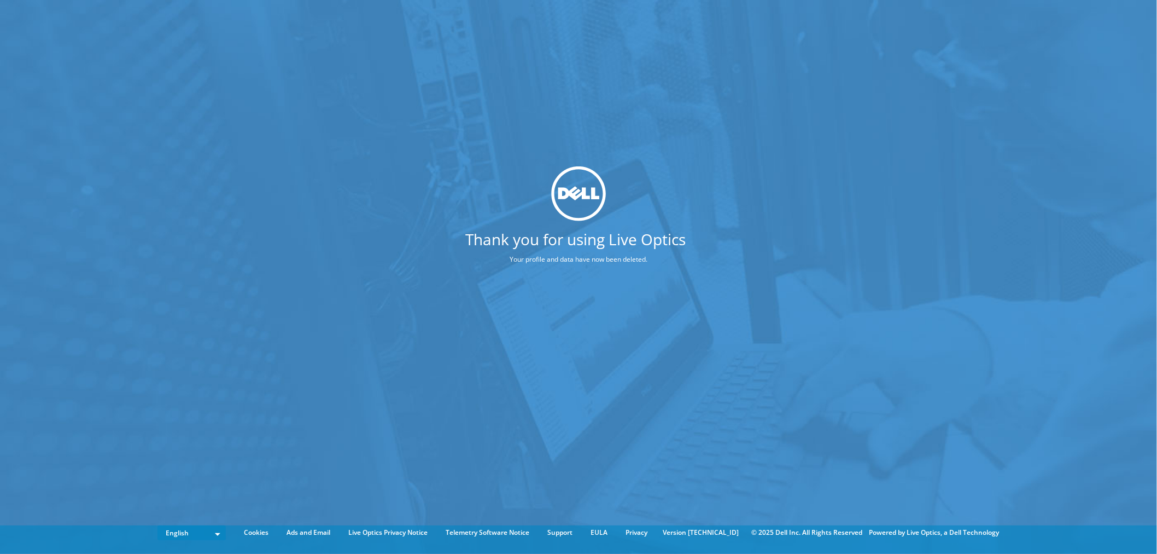
click at [593, 163] on div "Thank you for using Live Optics Your profile and data have now been deleted." at bounding box center [578, 260] width 1157 height 521
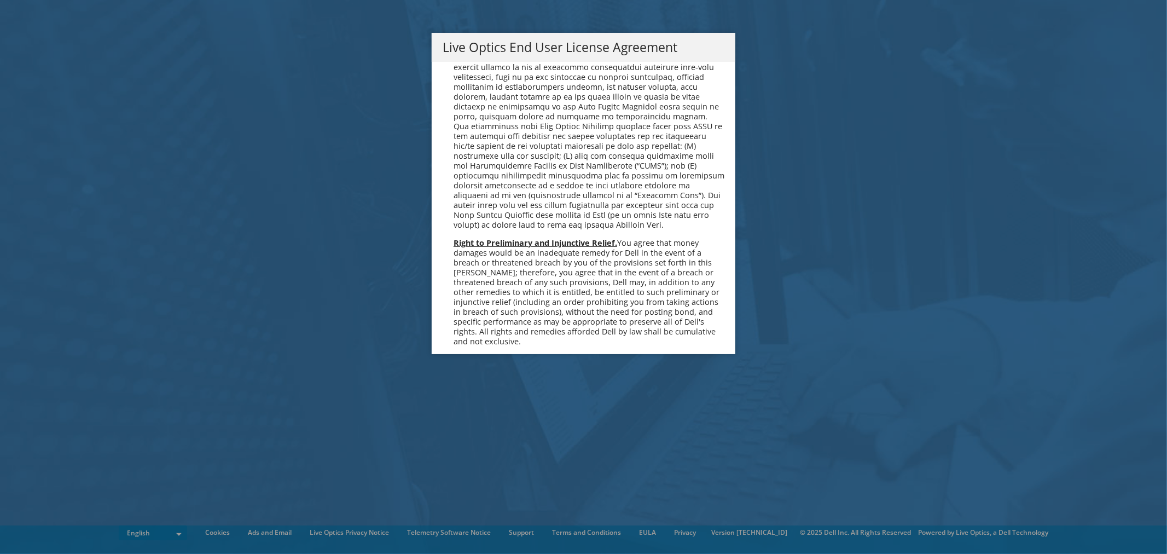
scroll to position [4137, 0]
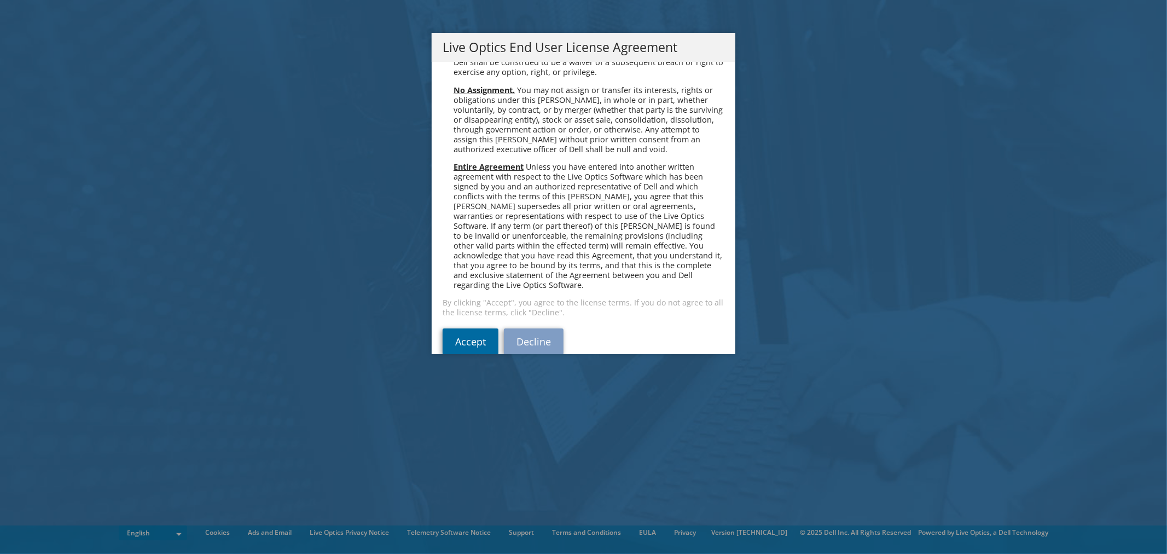
click at [476, 328] on link "Accept" at bounding box center [471, 341] width 56 height 26
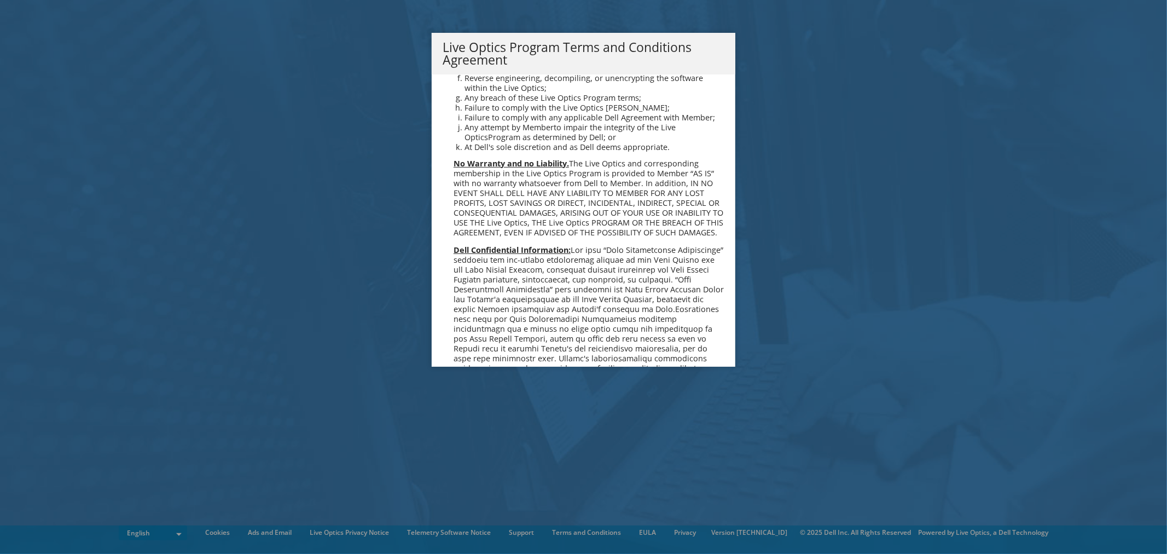
scroll to position [783, 0]
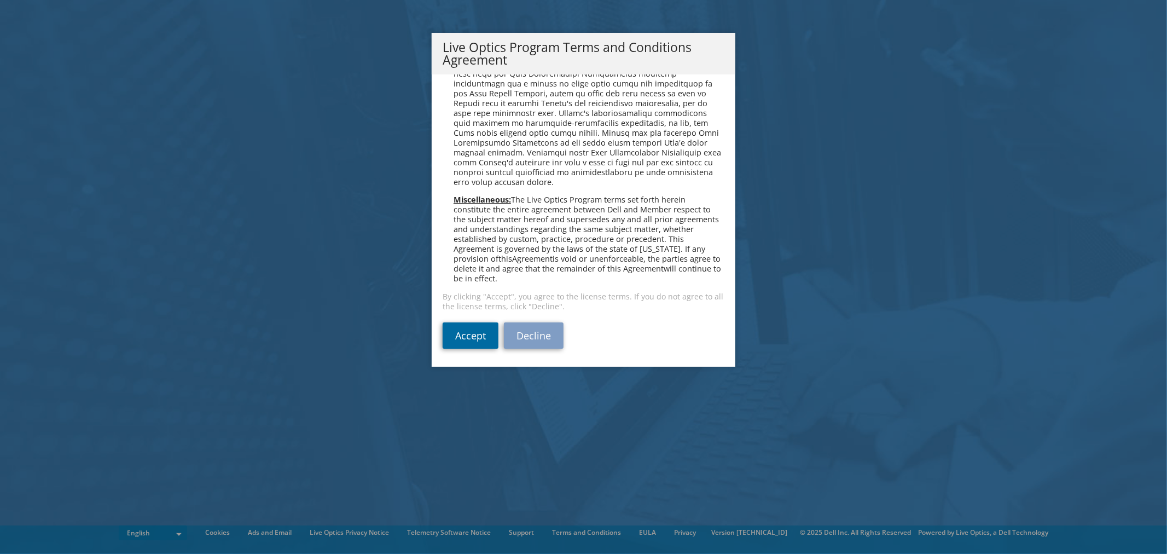
click at [474, 335] on link "Accept" at bounding box center [471, 335] width 56 height 26
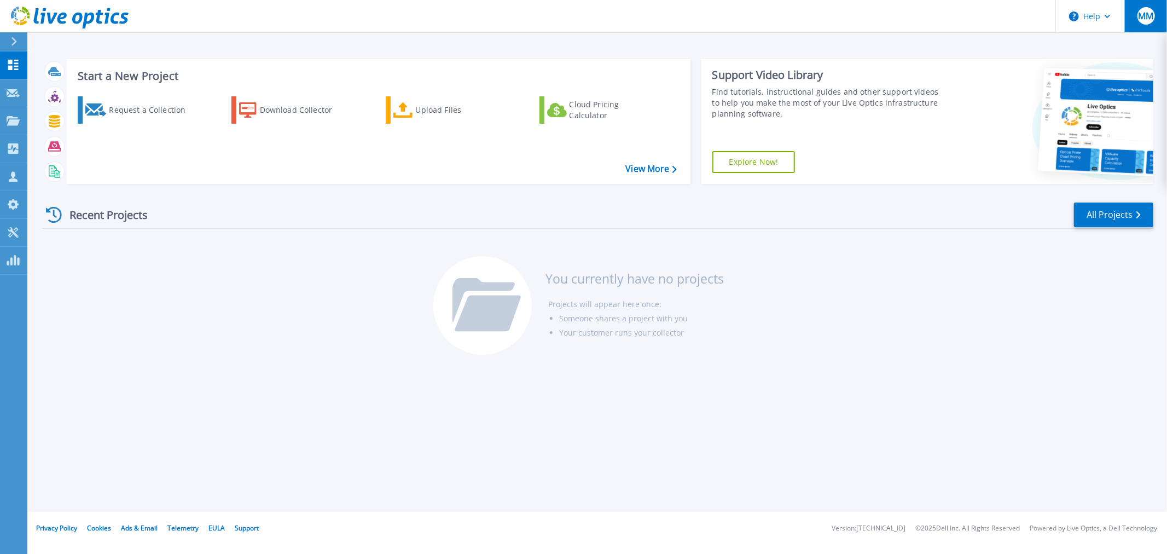
click at [1145, 15] on span "MM" at bounding box center [1145, 15] width 15 height 9
click at [841, 370] on div "Start a New Project Request a Collection Download Collector Upload Files Cloud …" at bounding box center [596, 255] width 1139 height 511
drag, startPoint x: 304, startPoint y: 331, endPoint x: 312, endPoint y: 324, distance: 10.5
click at [304, 331] on div "Recent Projects All Projects You currently have no projects Projects will appea…" at bounding box center [597, 279] width 1111 height 173
click at [1149, 23] on div "MM" at bounding box center [1146, 16] width 18 height 18
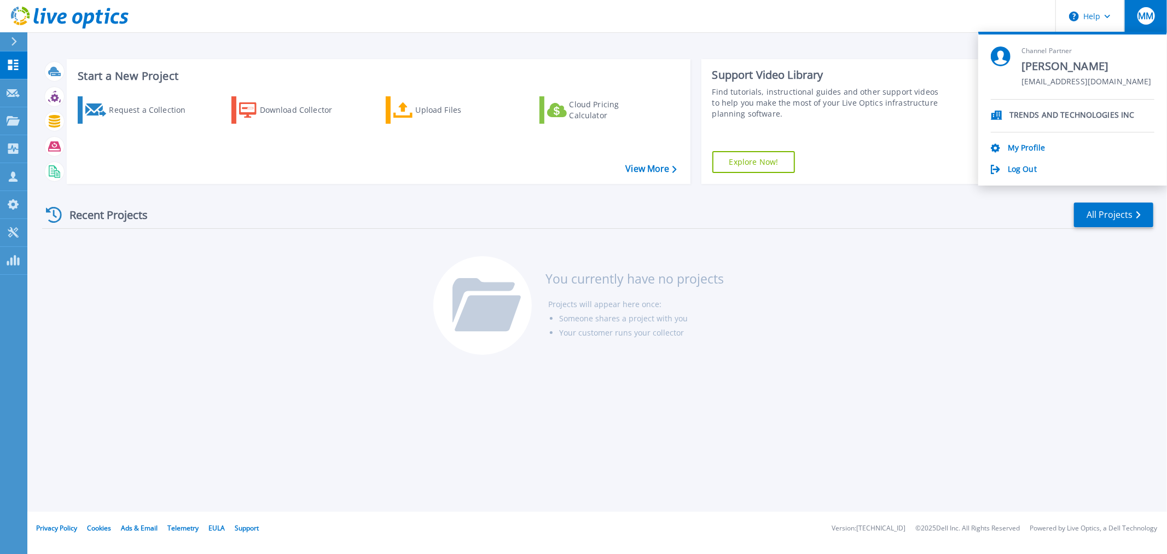
click at [915, 387] on div "Start a New Project Request a Collection Download Collector Upload Files Cloud …" at bounding box center [596, 255] width 1139 height 511
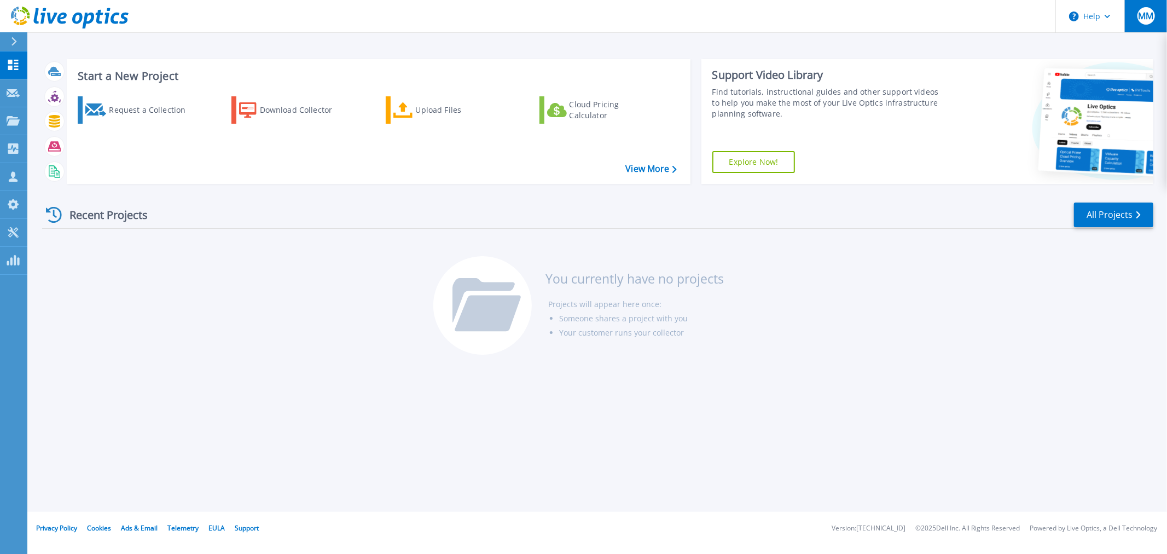
click at [1144, 16] on span "MM" at bounding box center [1145, 15] width 15 height 9
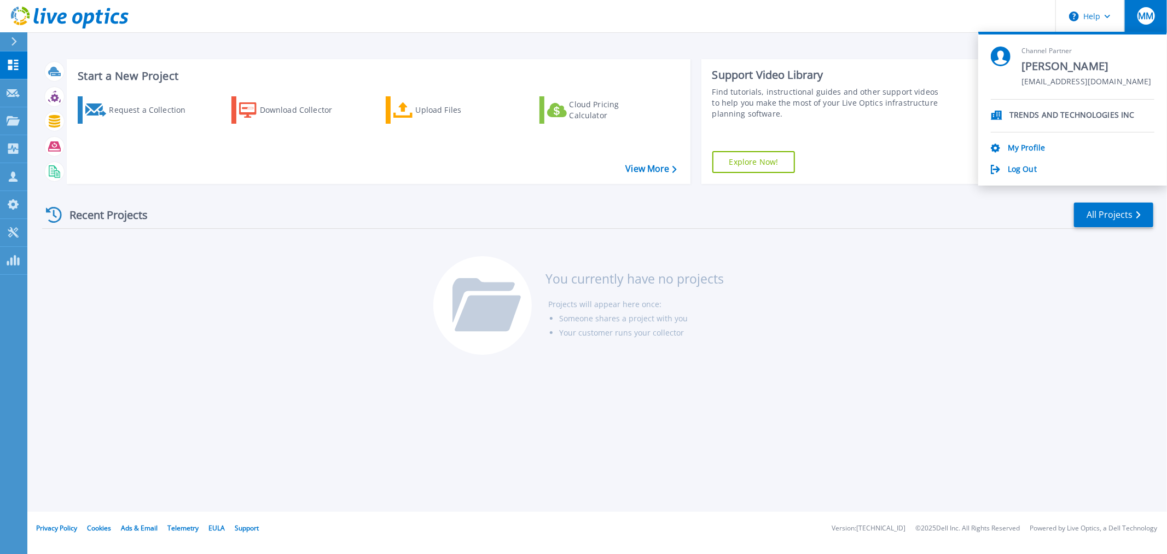
click at [380, 184] on div "Start a New Project Request a Collection Download Collector Upload Files Cloud …" at bounding box center [597, 121] width 1111 height 142
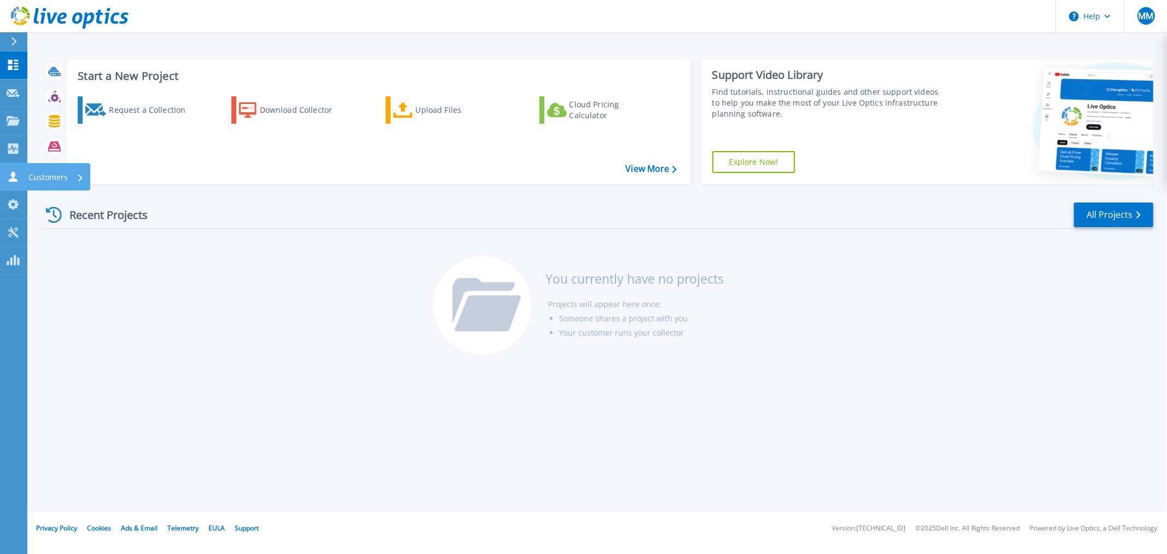
click at [12, 176] on icon at bounding box center [13, 176] width 9 height 10
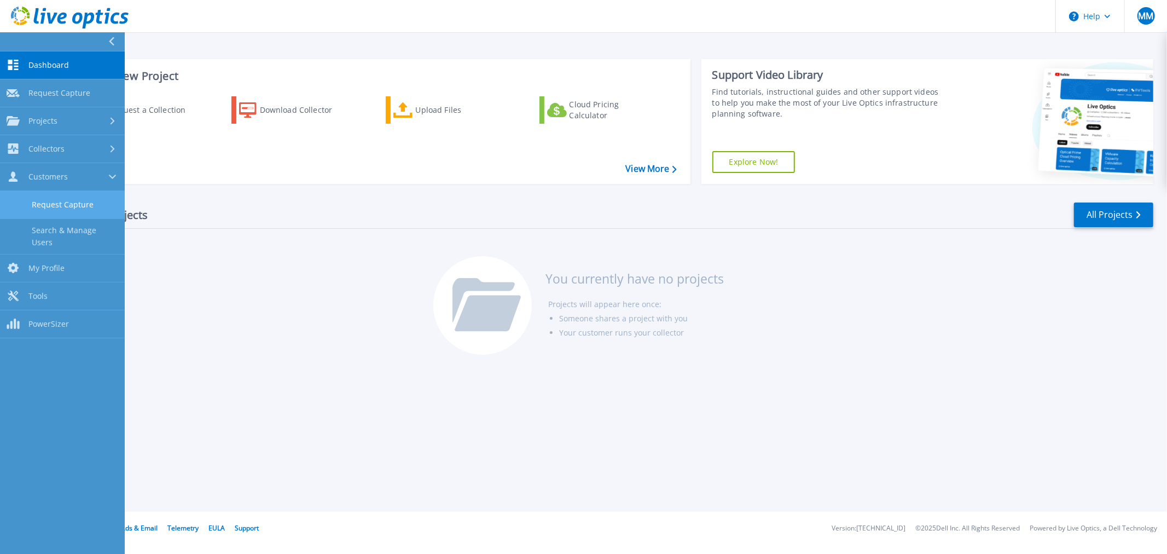
click at [83, 196] on link "Request Capture" at bounding box center [62, 205] width 125 height 28
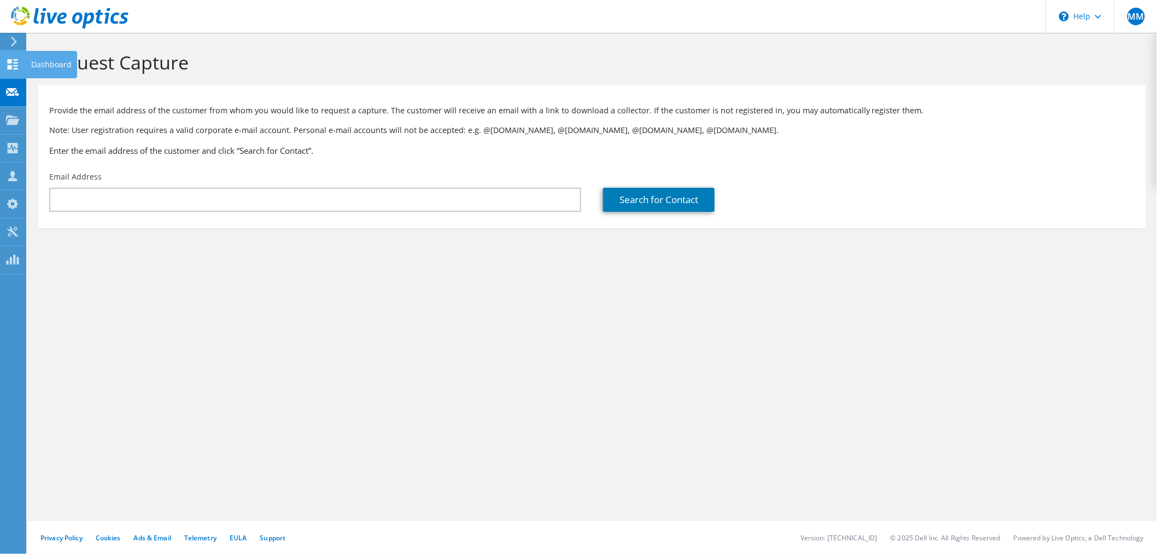
click at [18, 68] on icon at bounding box center [12, 64] width 13 height 10
